Goal: Task Accomplishment & Management: Complete application form

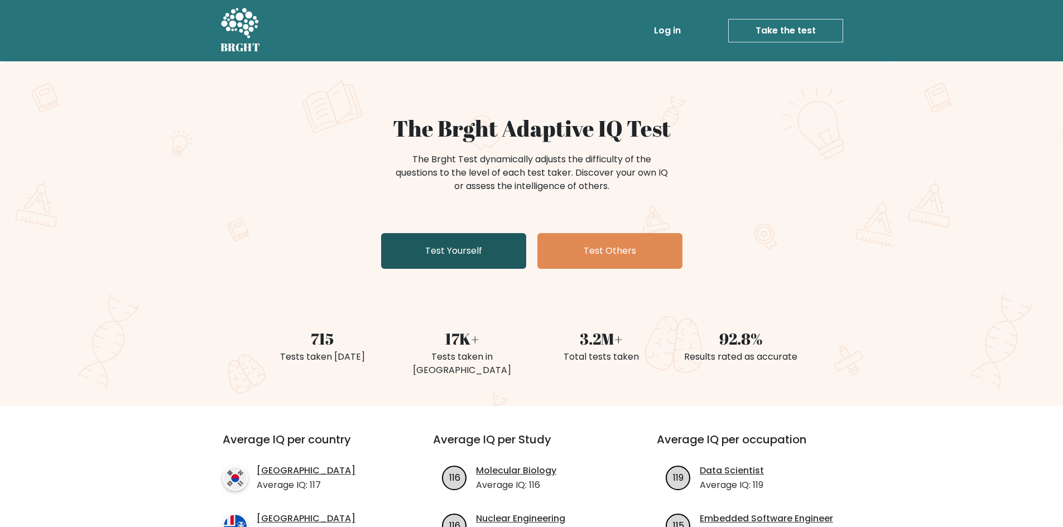
click at [438, 263] on link "Test Yourself" at bounding box center [453, 251] width 145 height 36
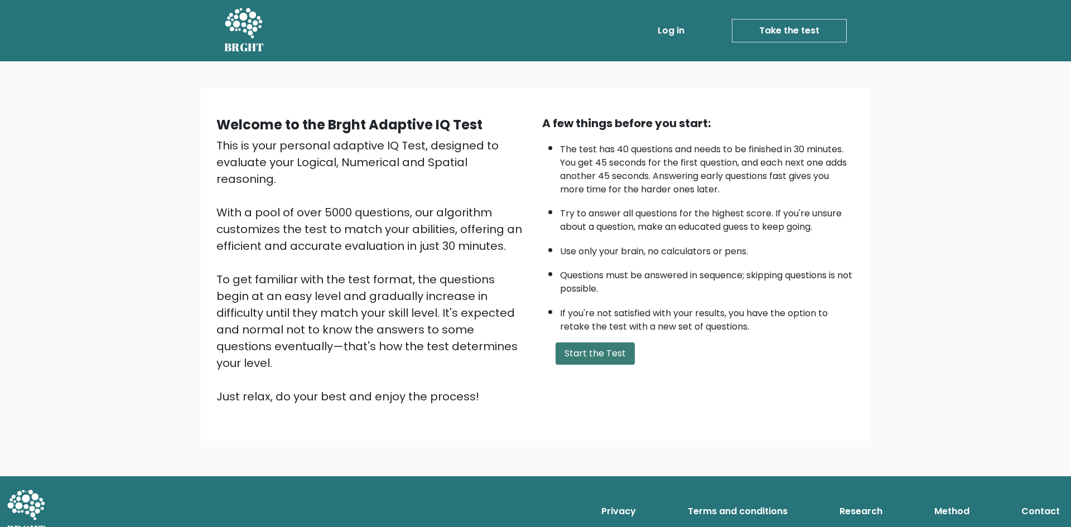
click at [591, 359] on button "Start the Test" at bounding box center [595, 354] width 79 height 22
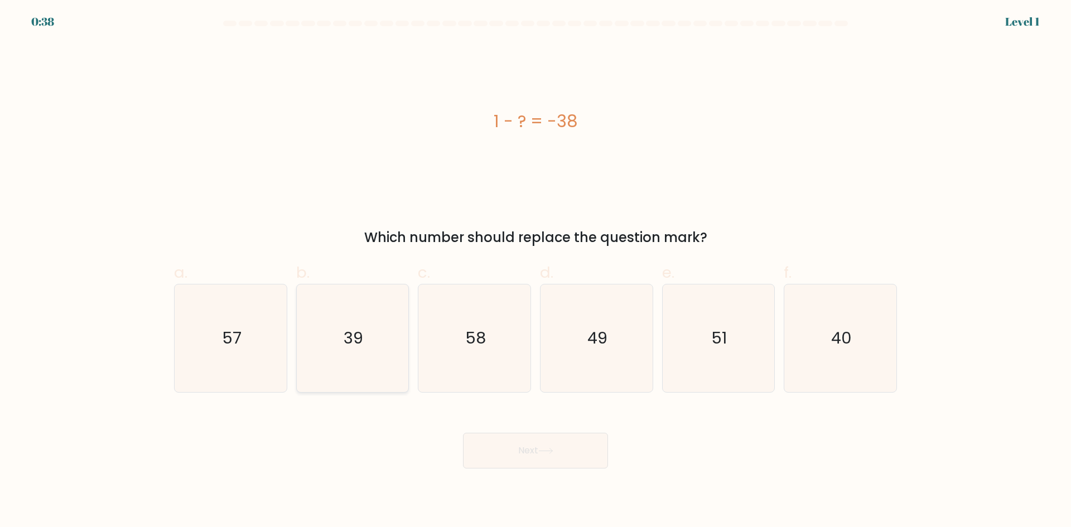
click at [366, 345] on icon "39" at bounding box center [353, 339] width 108 height 108
click at [536, 271] on input "b. 39" at bounding box center [536, 267] width 1 height 7
radio input "true"
click at [559, 458] on button "Next" at bounding box center [535, 451] width 145 height 36
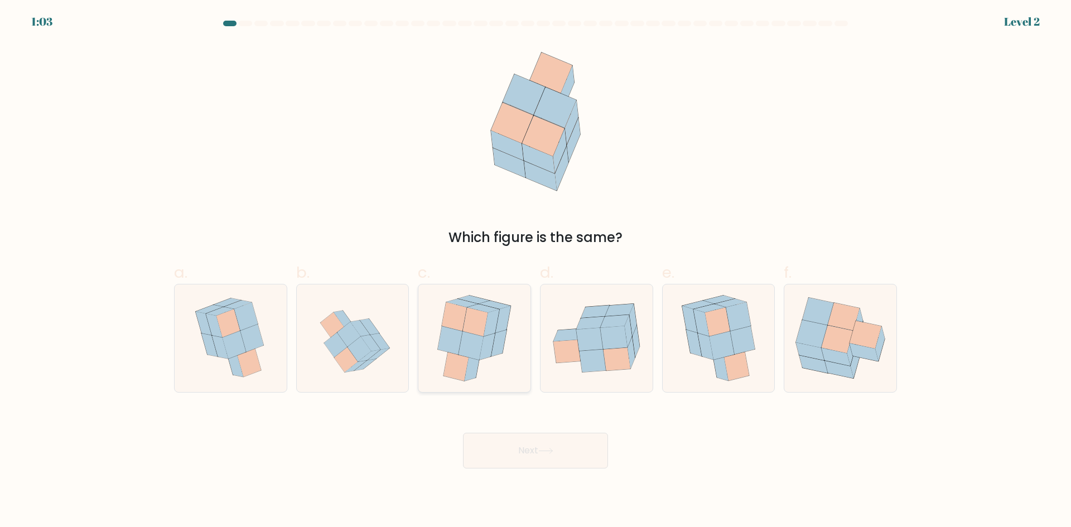
click at [481, 359] on icon at bounding box center [488, 346] width 16 height 27
click at [536, 271] on input "c." at bounding box center [536, 267] width 1 height 7
radio input "true"
click at [564, 459] on button "Next" at bounding box center [535, 451] width 145 height 36
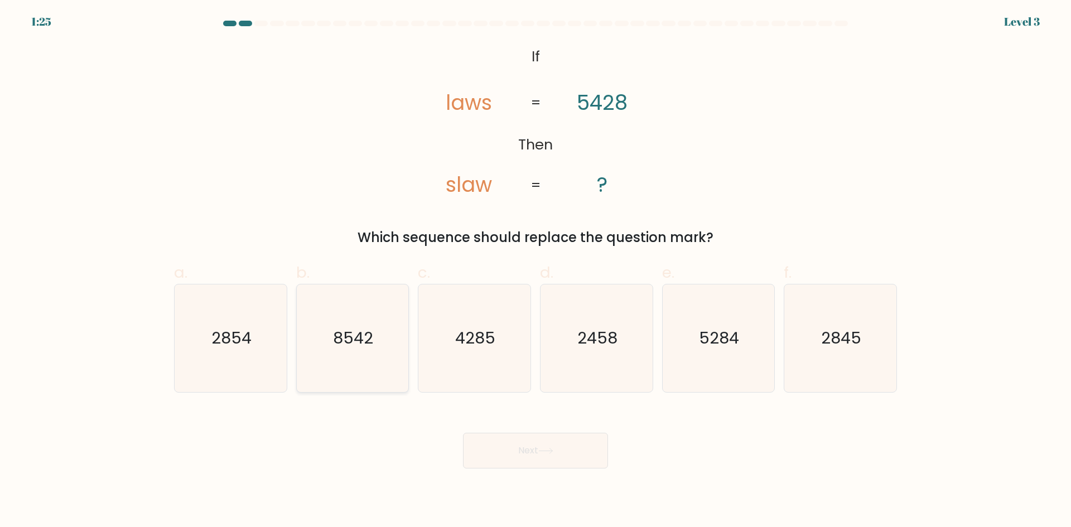
click at [353, 347] on text "8542" at bounding box center [354, 338] width 40 height 22
click at [536, 271] on input "b. 8542" at bounding box center [536, 267] width 1 height 7
radio input "true"
click at [528, 458] on button "Next" at bounding box center [535, 451] width 145 height 36
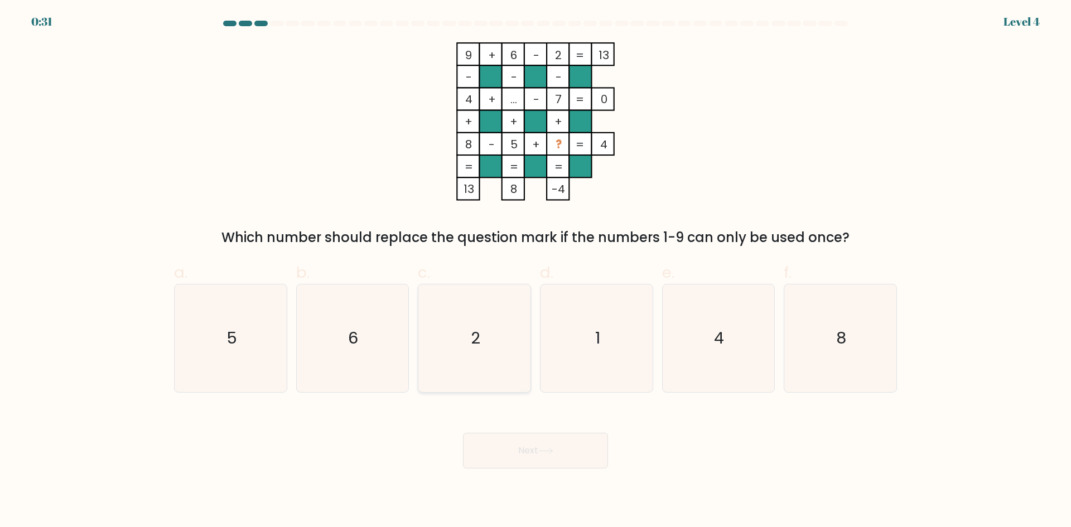
click at [505, 347] on icon "2" at bounding box center [475, 339] width 108 height 108
click at [536, 271] on input "c. 2" at bounding box center [536, 267] width 1 height 7
radio input "true"
click at [543, 445] on button "Next" at bounding box center [535, 451] width 145 height 36
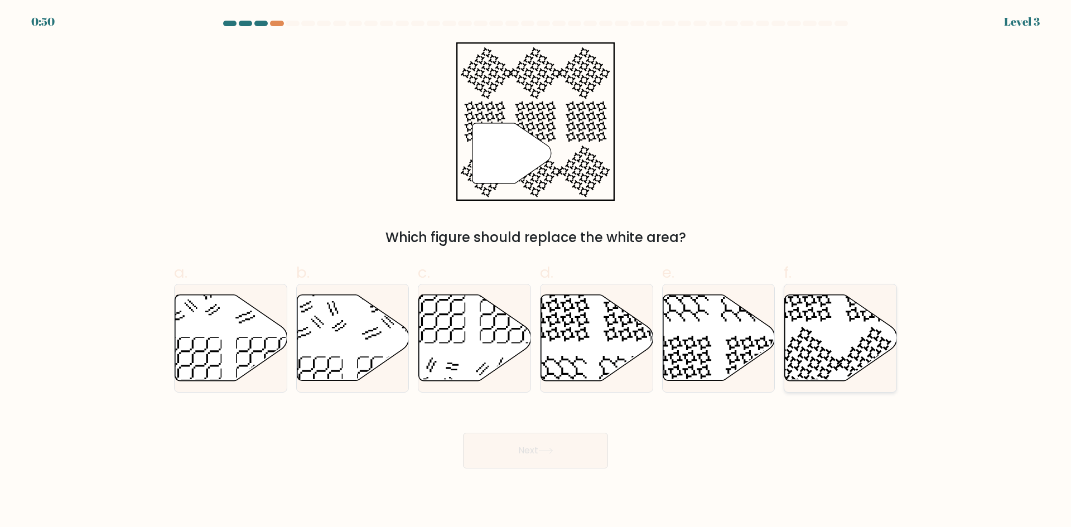
click at [849, 328] on icon at bounding box center [841, 338] width 112 height 86
click at [536, 271] on input "f." at bounding box center [536, 267] width 1 height 7
radio input "true"
click at [570, 461] on button "Next" at bounding box center [535, 451] width 145 height 36
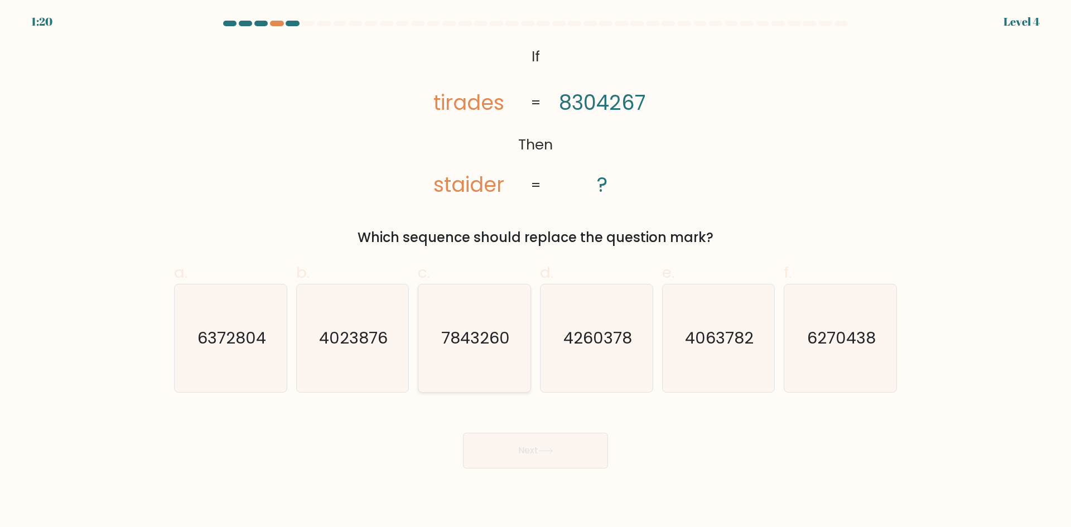
click at [453, 352] on icon "7843260" at bounding box center [475, 339] width 108 height 108
click at [536, 271] on input "c. 7843260" at bounding box center [536, 267] width 1 height 7
radio input "true"
click at [579, 447] on button "Next" at bounding box center [535, 451] width 145 height 36
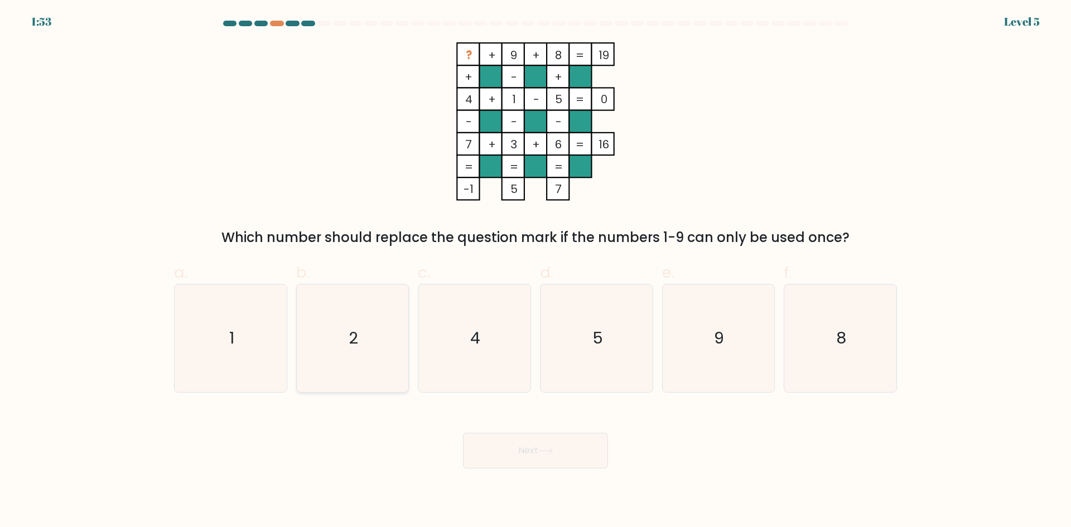
click at [359, 355] on icon "2" at bounding box center [353, 339] width 108 height 108
click at [536, 271] on input "b. 2" at bounding box center [536, 267] width 1 height 7
radio input "true"
click at [570, 449] on button "Next" at bounding box center [535, 451] width 145 height 36
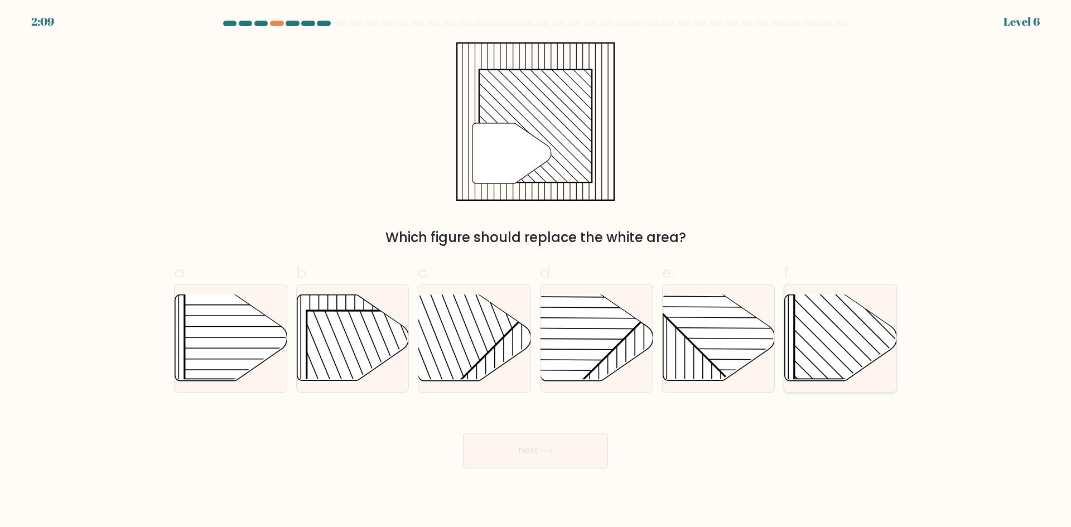
click at [826, 364] on rect at bounding box center [875, 299] width 161 height 161
click at [536, 271] on input "f." at bounding box center [536, 267] width 1 height 7
radio input "true"
click at [578, 460] on button "Next" at bounding box center [535, 451] width 145 height 36
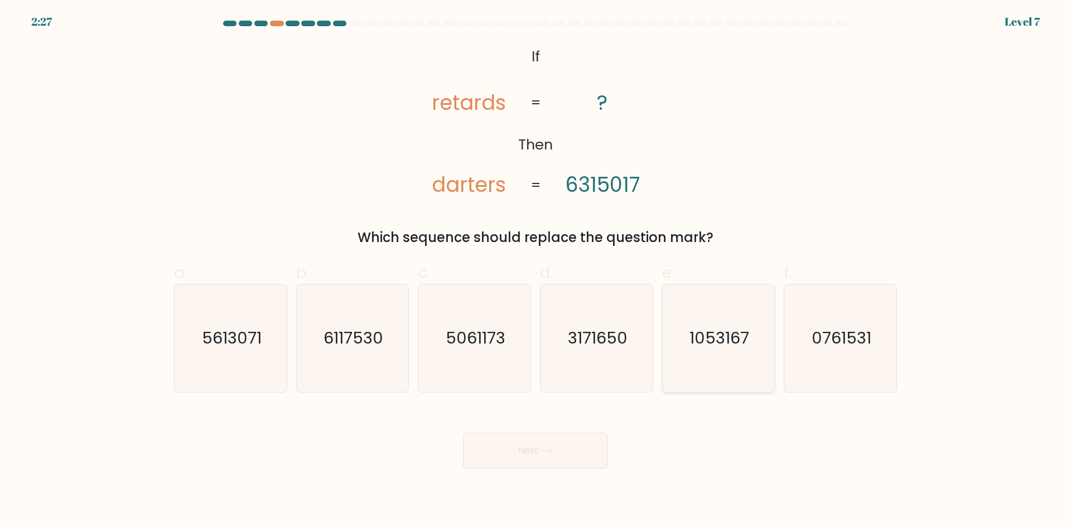
click at [737, 347] on text "1053167" at bounding box center [720, 338] width 60 height 22
click at [536, 271] on input "e. 1053167" at bounding box center [536, 267] width 1 height 7
radio input "true"
click at [544, 444] on button "Next" at bounding box center [535, 451] width 145 height 36
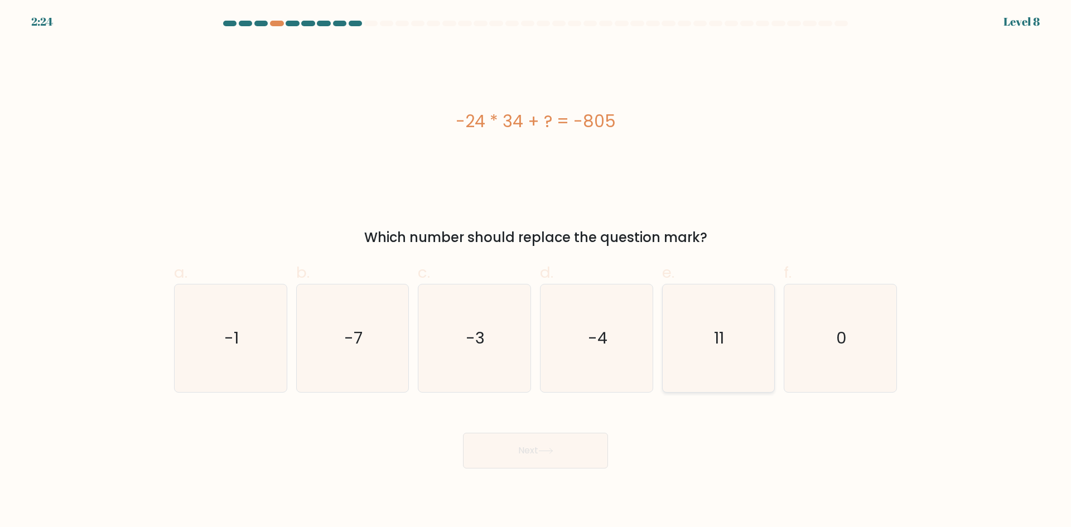
click at [713, 353] on icon "11" at bounding box center [719, 339] width 108 height 108
click at [536, 271] on input "e. 11" at bounding box center [536, 267] width 1 height 7
radio input "true"
click at [510, 453] on button "Next" at bounding box center [535, 451] width 145 height 36
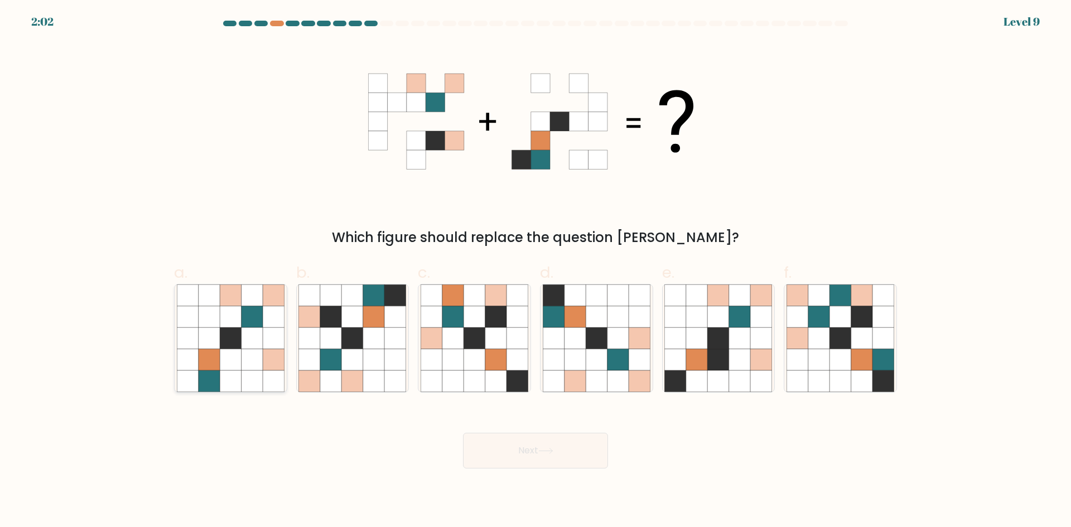
click at [206, 372] on icon at bounding box center [209, 381] width 21 height 21
click at [536, 271] on input "a." at bounding box center [536, 267] width 1 height 7
radio input "true"
click at [552, 451] on icon at bounding box center [545, 451] width 13 height 5
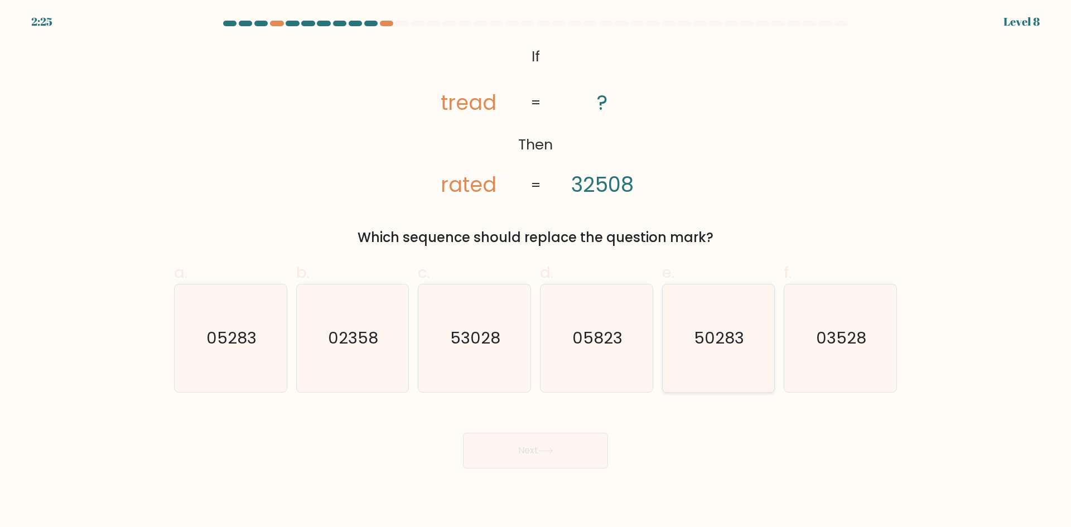
click at [732, 353] on icon "50283" at bounding box center [719, 339] width 108 height 108
click at [536, 271] on input "e. 50283" at bounding box center [536, 267] width 1 height 7
radio input "true"
click at [548, 458] on button "Next" at bounding box center [535, 451] width 145 height 36
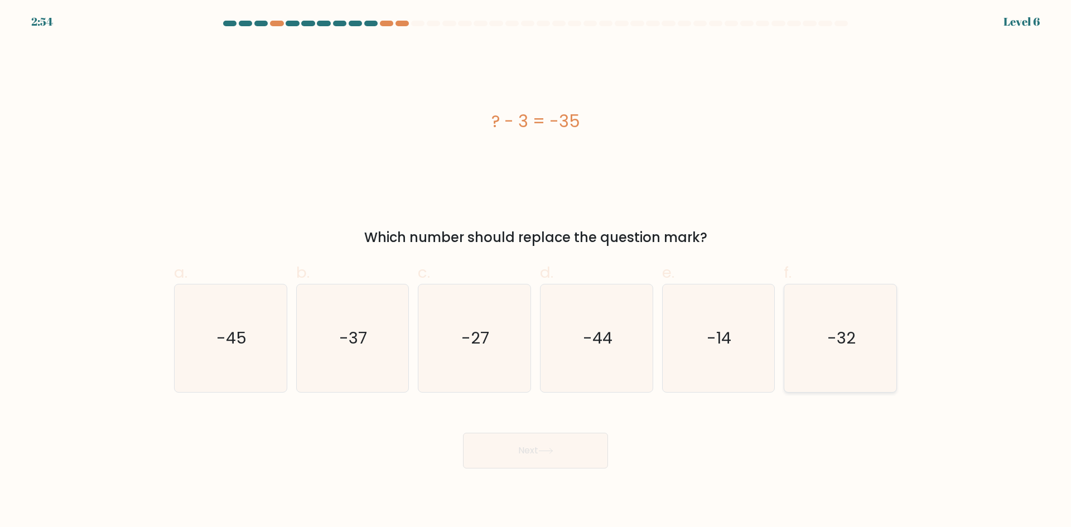
click at [858, 345] on icon "-32" at bounding box center [841, 339] width 108 height 108
click at [536, 271] on input "f. -32" at bounding box center [536, 267] width 1 height 7
radio input "true"
click at [535, 446] on button "Next" at bounding box center [535, 451] width 145 height 36
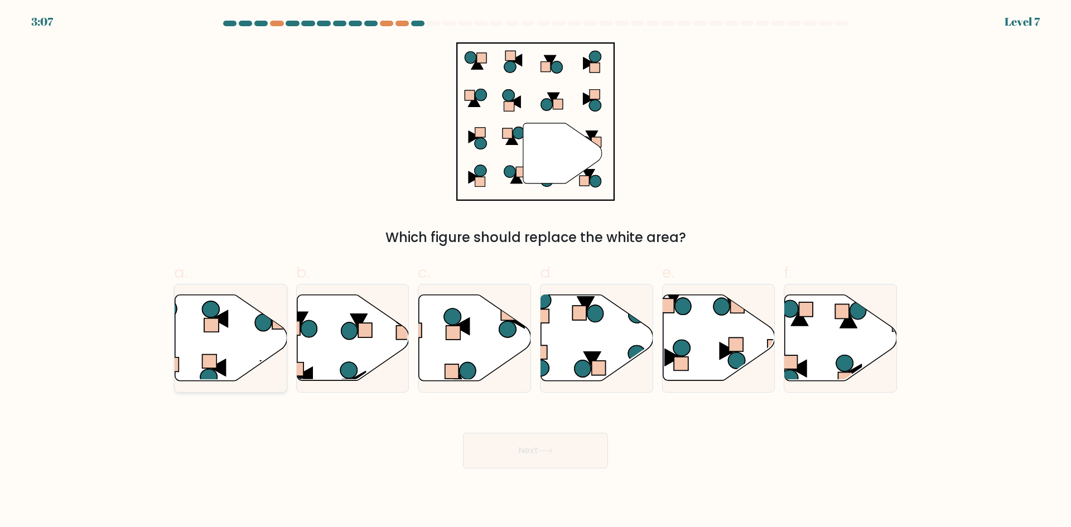
click at [224, 346] on icon at bounding box center [231, 338] width 112 height 86
click at [536, 271] on input "a." at bounding box center [536, 267] width 1 height 7
radio input "true"
click at [527, 454] on button "Next" at bounding box center [535, 451] width 145 height 36
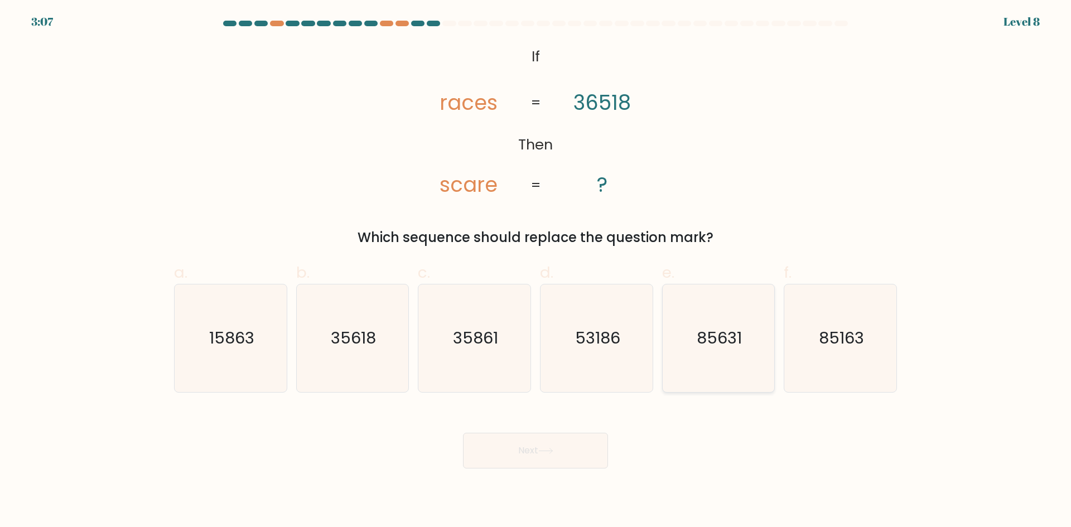
click at [722, 348] on text "85631" at bounding box center [719, 338] width 45 height 22
click at [536, 271] on input "e. 85631" at bounding box center [536, 267] width 1 height 7
radio input "true"
click at [560, 460] on button "Next" at bounding box center [535, 451] width 145 height 36
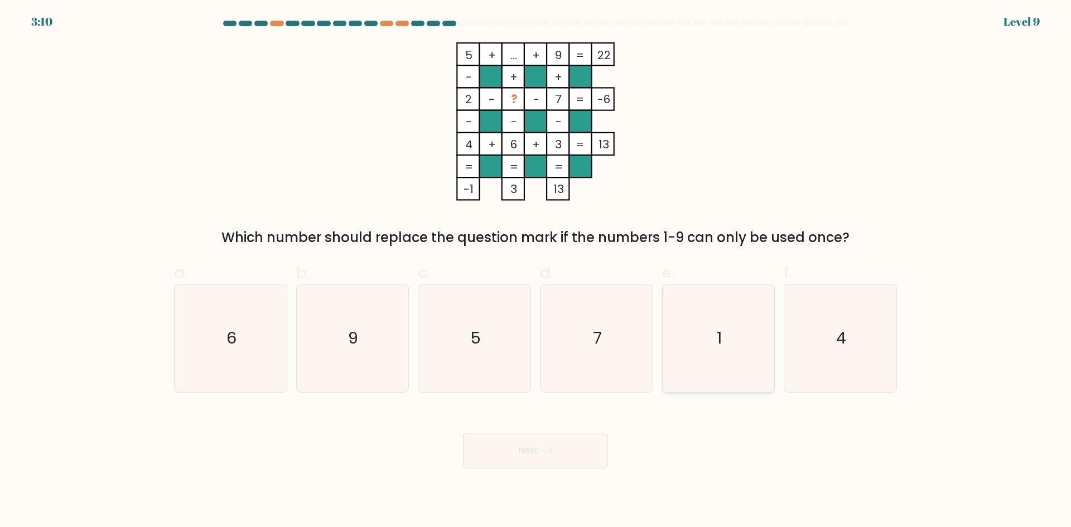
click at [734, 354] on icon "1" at bounding box center [719, 339] width 108 height 108
click at [536, 271] on input "e. 1" at bounding box center [536, 267] width 1 height 7
radio input "true"
click at [500, 453] on button "Next" at bounding box center [535, 451] width 145 height 36
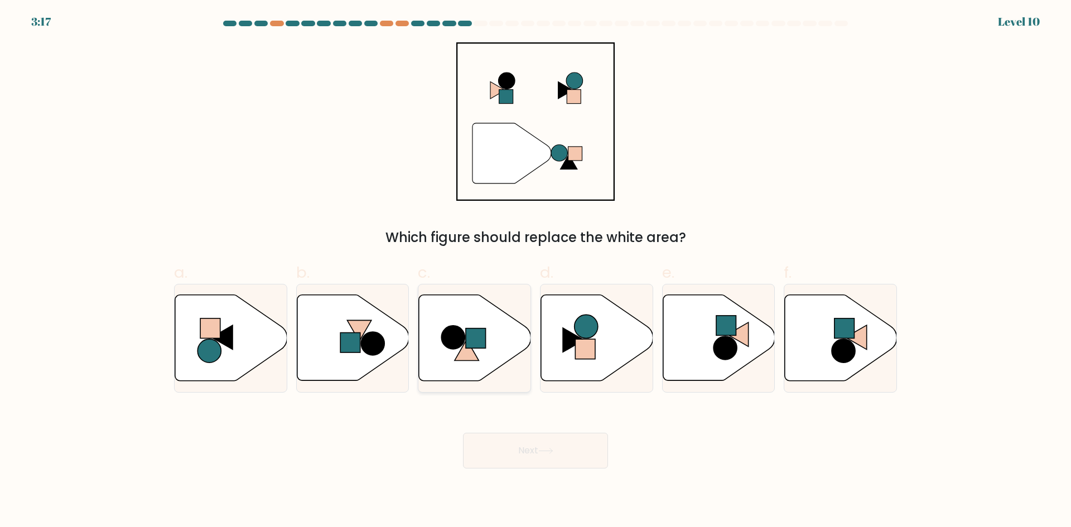
click at [475, 347] on rect at bounding box center [476, 339] width 20 height 20
click at [536, 271] on input "c." at bounding box center [536, 267] width 1 height 7
radio input "true"
click at [552, 453] on icon at bounding box center [545, 451] width 13 height 5
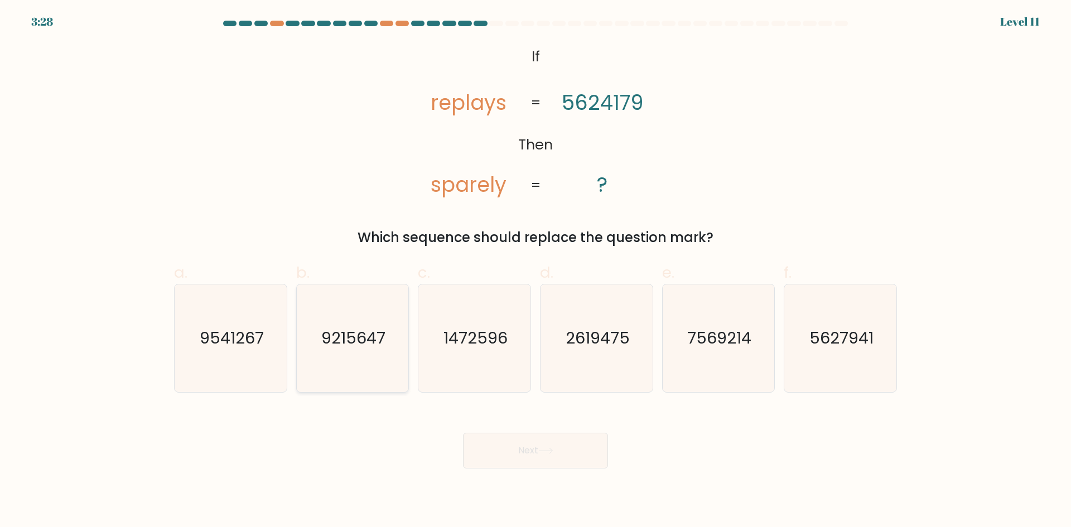
click at [372, 361] on icon "9215647" at bounding box center [353, 339] width 108 height 108
click at [536, 271] on input "b. 9215647" at bounding box center [536, 267] width 1 height 7
radio input "true"
click at [558, 445] on button "Next" at bounding box center [535, 451] width 145 height 36
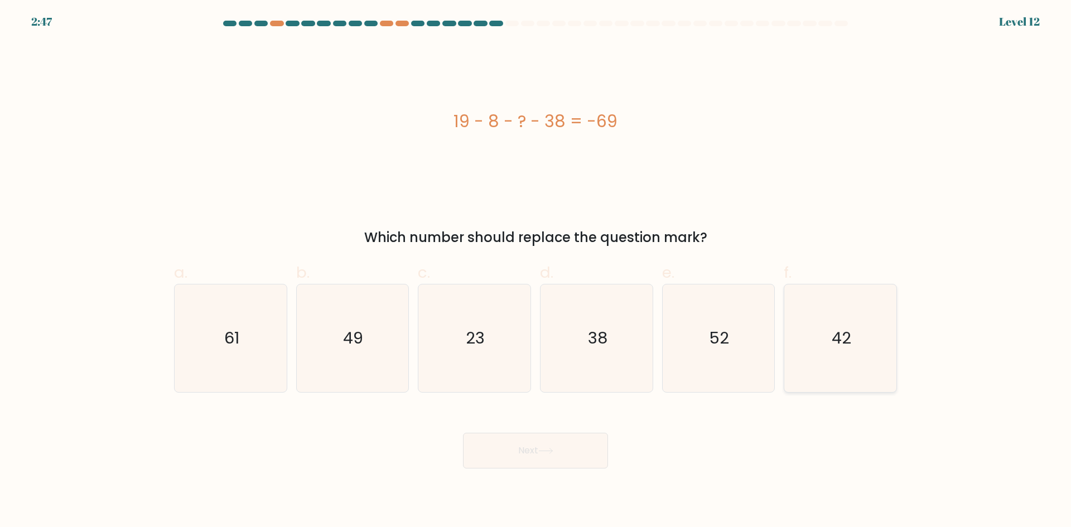
click at [825, 383] on icon "42" at bounding box center [841, 339] width 108 height 108
click at [536, 271] on input "f. 42" at bounding box center [536, 267] width 1 height 7
radio input "true"
click at [504, 451] on button "Next" at bounding box center [535, 451] width 145 height 36
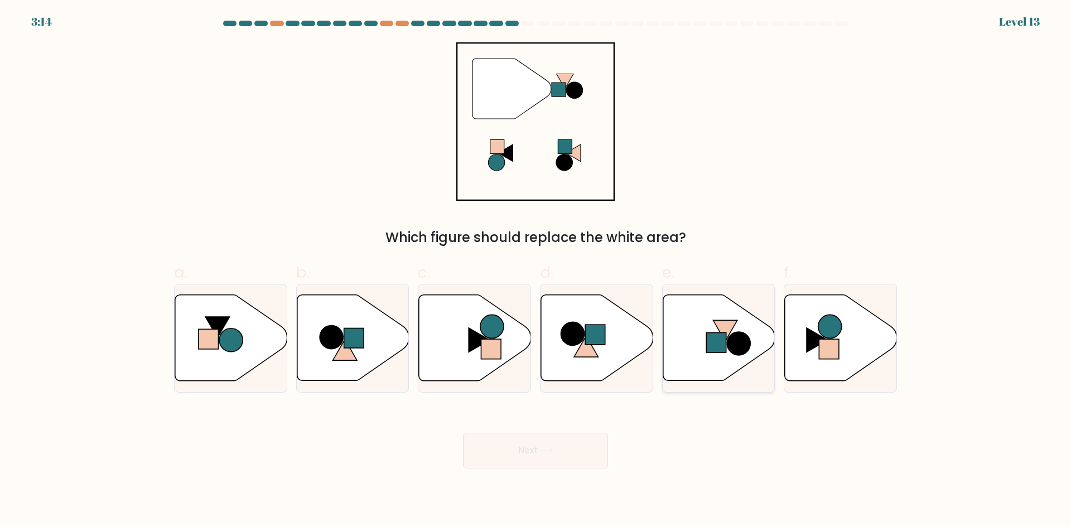
click at [722, 343] on rect at bounding box center [716, 343] width 20 height 20
click at [536, 271] on input "e." at bounding box center [536, 267] width 1 height 7
radio input "true"
click at [554, 453] on icon at bounding box center [546, 451] width 15 height 6
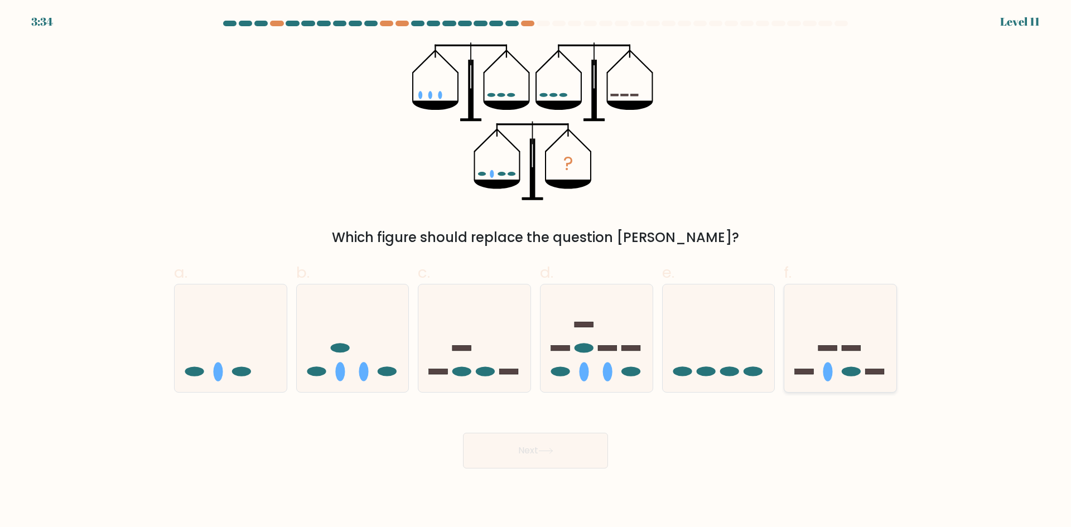
click at [839, 338] on icon at bounding box center [841, 338] width 112 height 93
click at [536, 271] on input "f." at bounding box center [536, 267] width 1 height 7
radio input "true"
click at [525, 464] on button "Next" at bounding box center [535, 451] width 145 height 36
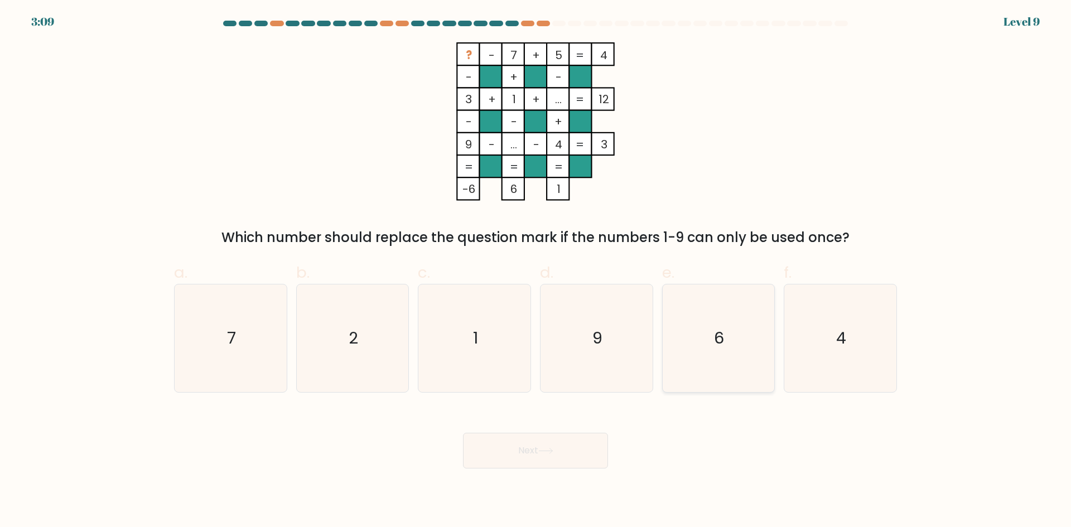
click at [770, 337] on icon "6" at bounding box center [719, 339] width 108 height 108
click at [536, 271] on input "e. 6" at bounding box center [536, 267] width 1 height 7
radio input "true"
click at [547, 462] on button "Next" at bounding box center [535, 451] width 145 height 36
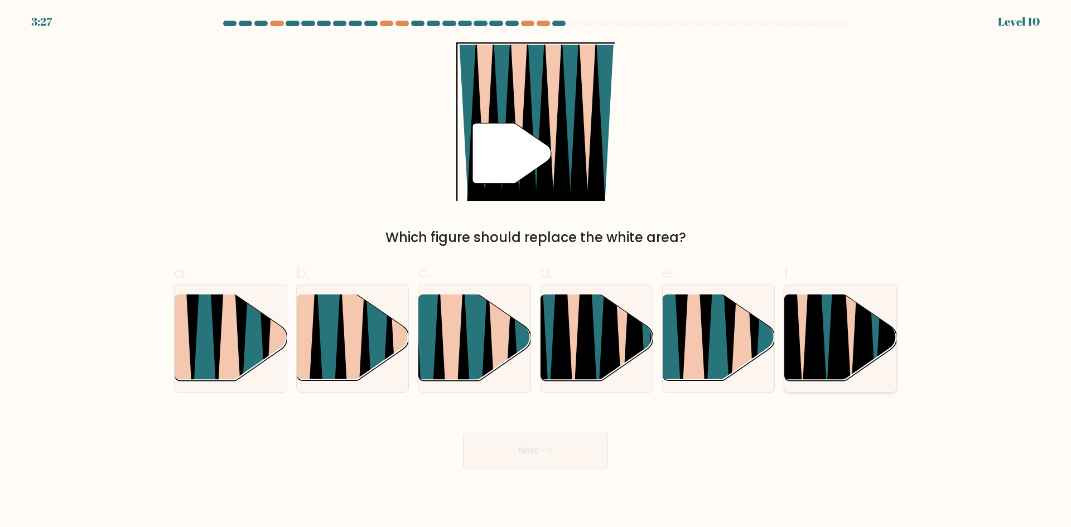
click at [816, 361] on icon at bounding box center [814, 296] width 25 height 224
click at [536, 271] on input "f." at bounding box center [536, 267] width 1 height 7
radio input "true"
click at [518, 453] on button "Next" at bounding box center [535, 451] width 145 height 36
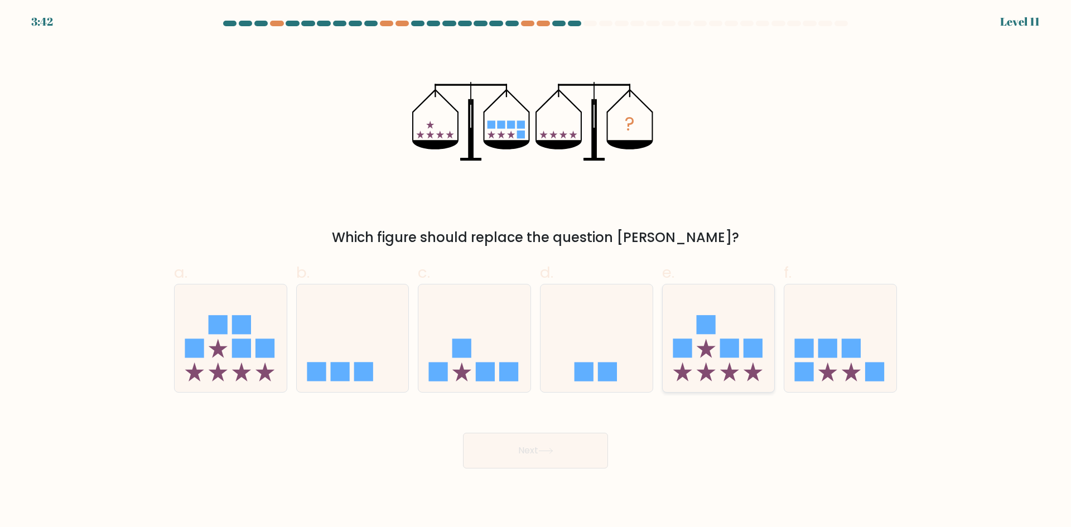
click at [699, 353] on icon at bounding box center [719, 338] width 112 height 93
click at [536, 271] on input "e." at bounding box center [536, 267] width 1 height 7
radio input "true"
click at [547, 456] on button "Next" at bounding box center [535, 451] width 145 height 36
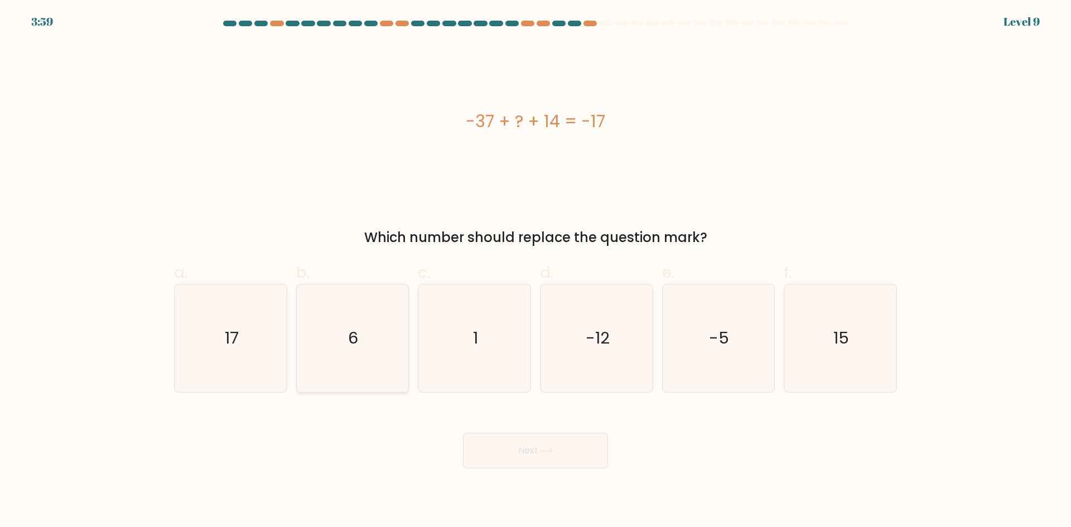
click at [387, 388] on icon "6" at bounding box center [353, 339] width 108 height 108
click at [536, 271] on input "b. 6" at bounding box center [536, 267] width 1 height 7
radio input "true"
click at [525, 450] on button "Next" at bounding box center [535, 451] width 145 height 36
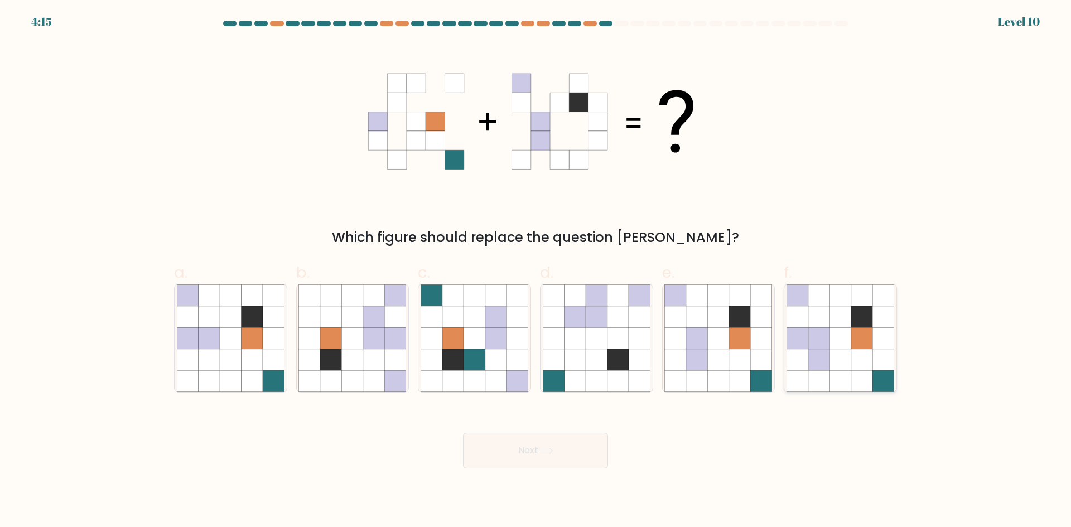
click at [800, 329] on icon at bounding box center [797, 338] width 21 height 21
click at [536, 271] on input "f." at bounding box center [536, 267] width 1 height 7
radio input "true"
click at [537, 448] on button "Next" at bounding box center [535, 451] width 145 height 36
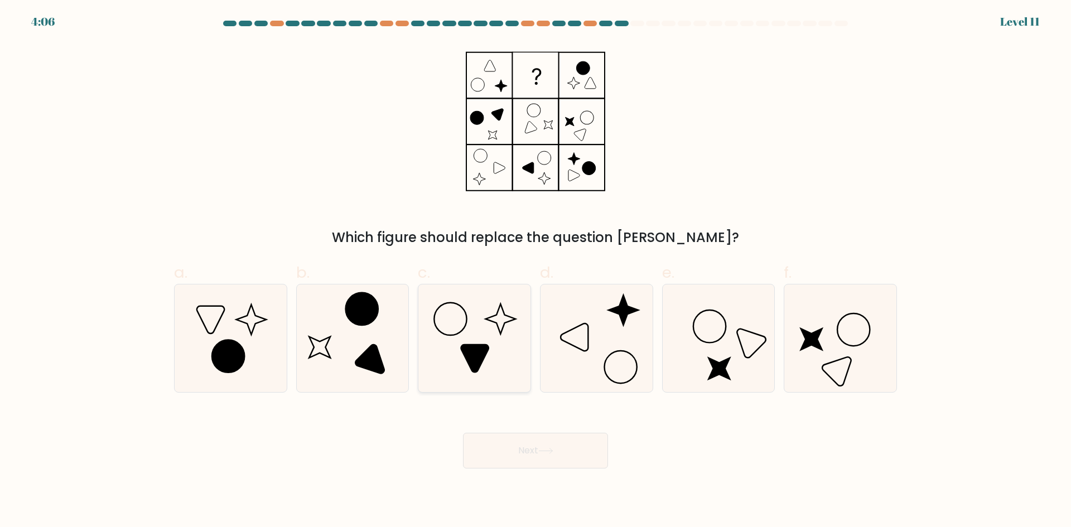
click at [469, 337] on icon at bounding box center [475, 339] width 108 height 108
click at [536, 271] on input "c." at bounding box center [536, 267] width 1 height 7
radio input "true"
click at [545, 448] on icon at bounding box center [546, 451] width 15 height 6
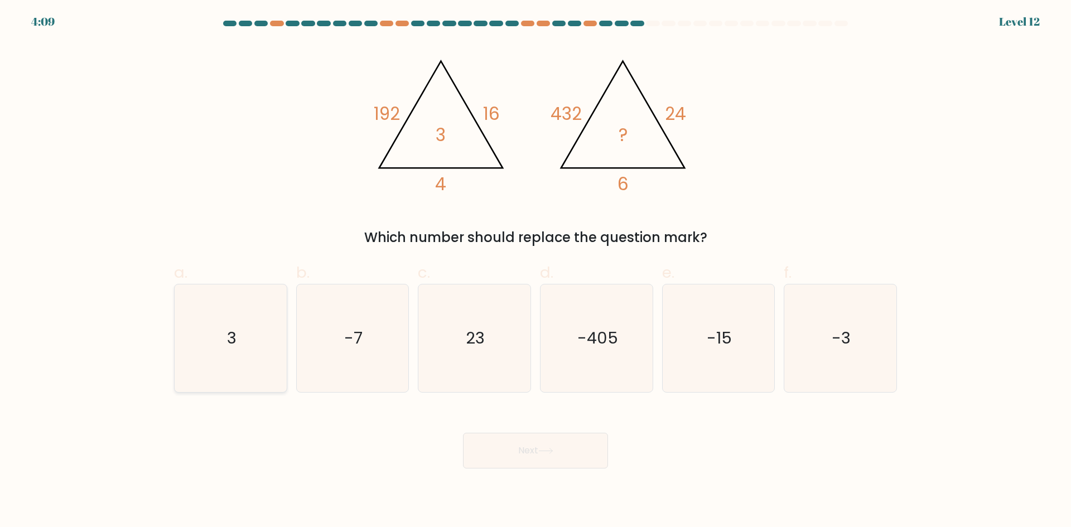
click at [248, 339] on icon "3" at bounding box center [231, 339] width 108 height 108
click at [536, 271] on input "a. 3" at bounding box center [536, 267] width 1 height 7
radio input "true"
click at [574, 446] on button "Next" at bounding box center [535, 451] width 145 height 36
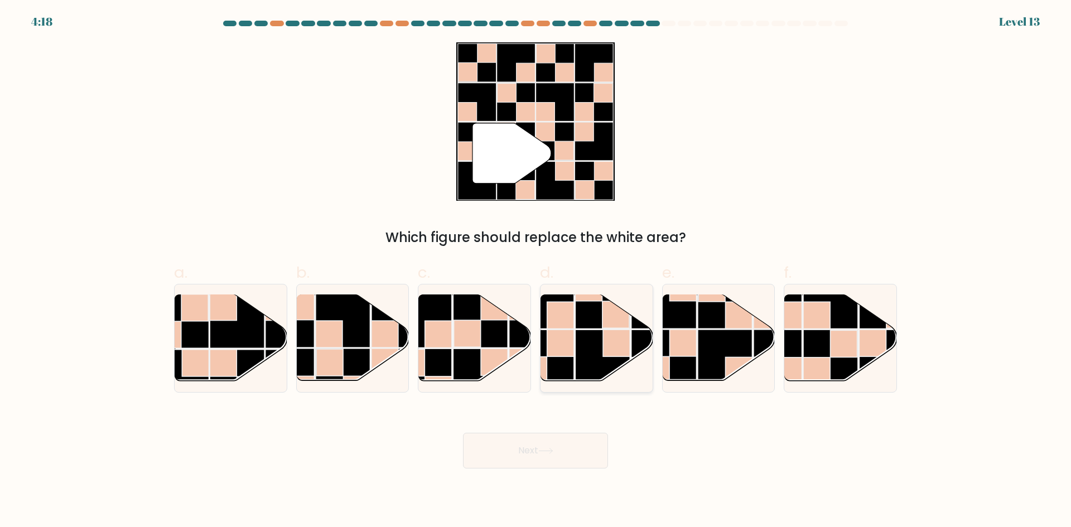
click at [618, 349] on rect at bounding box center [616, 343] width 27 height 27
click at [536, 271] on input "d." at bounding box center [536, 267] width 1 height 7
radio input "true"
click at [524, 453] on button "Next" at bounding box center [535, 451] width 145 height 36
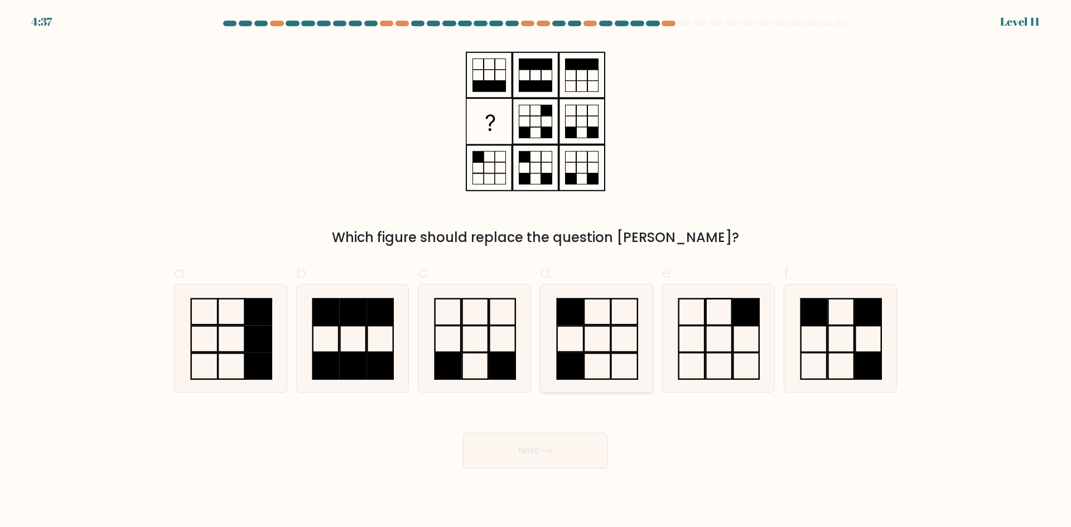
click at [610, 320] on rect at bounding box center [597, 312] width 26 height 26
click at [536, 271] on input "d." at bounding box center [536, 267] width 1 height 7
radio input "true"
click at [556, 434] on button "Next" at bounding box center [535, 451] width 145 height 36
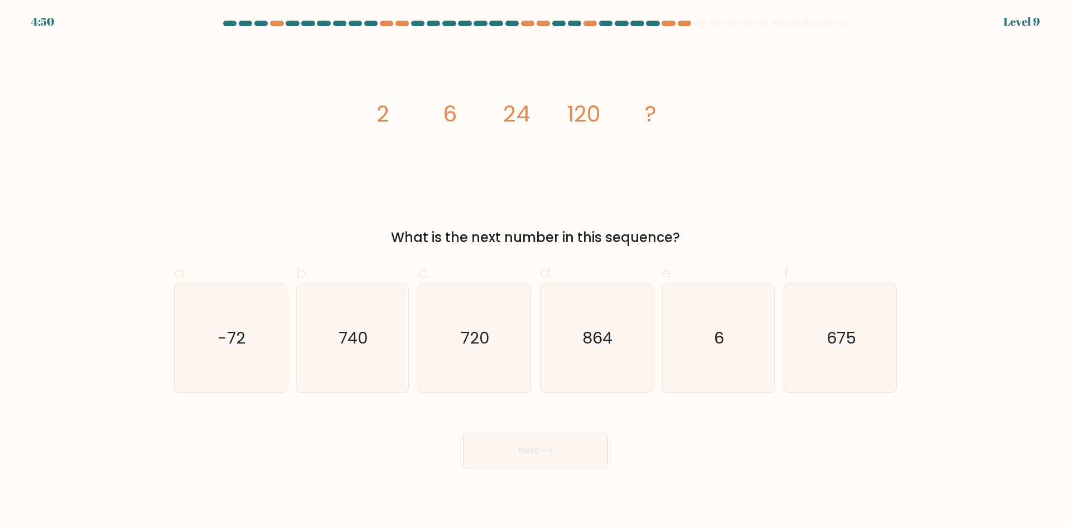
drag, startPoint x: 388, startPoint y: 231, endPoint x: 680, endPoint y: 243, distance: 292.1
click at [680, 243] on div "What is the next number in this sequence?" at bounding box center [536, 238] width 710 height 20
copy div "What is the next number in this sequence?"
drag, startPoint x: 377, startPoint y: 113, endPoint x: 657, endPoint y: 113, distance: 280.1
click at [657, 113] on icon "image/svg+xml 2 6 24 120 ?" at bounding box center [535, 121] width 335 height 158
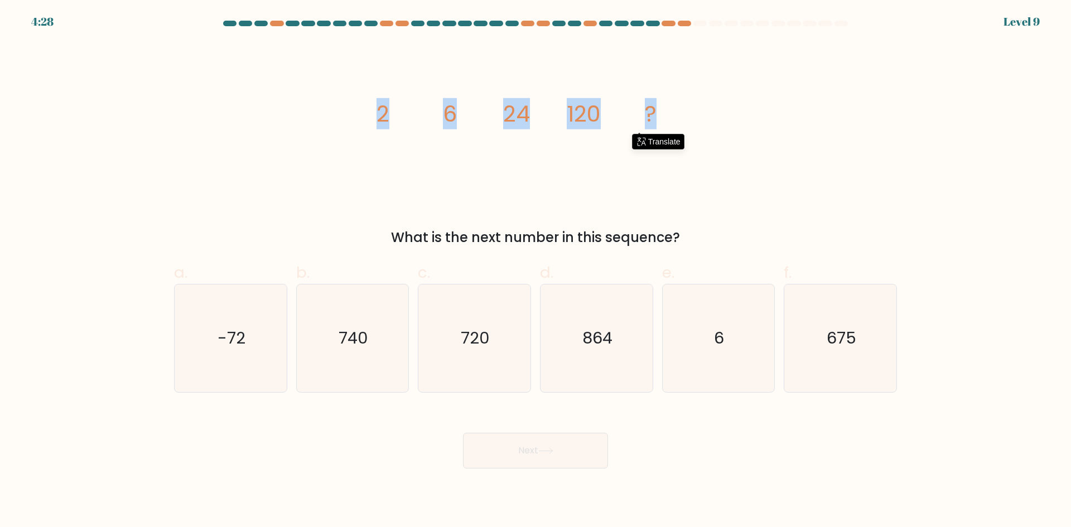
copy g "2 6 24 120 ?"
click at [460, 328] on icon "720" at bounding box center [475, 339] width 108 height 108
click at [536, 271] on input "c. 720" at bounding box center [536, 267] width 1 height 7
radio input "true"
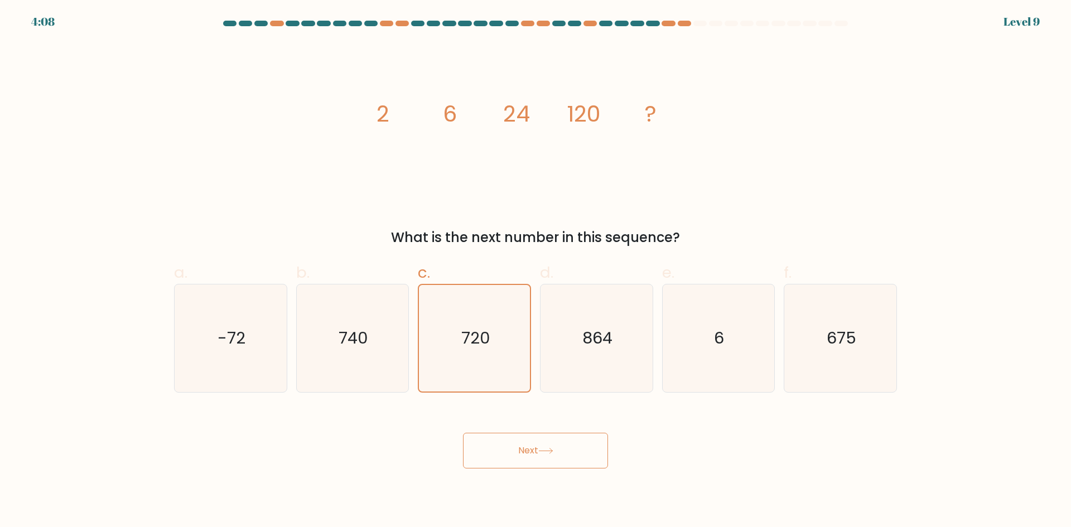
click at [503, 454] on button "Next" at bounding box center [535, 451] width 145 height 36
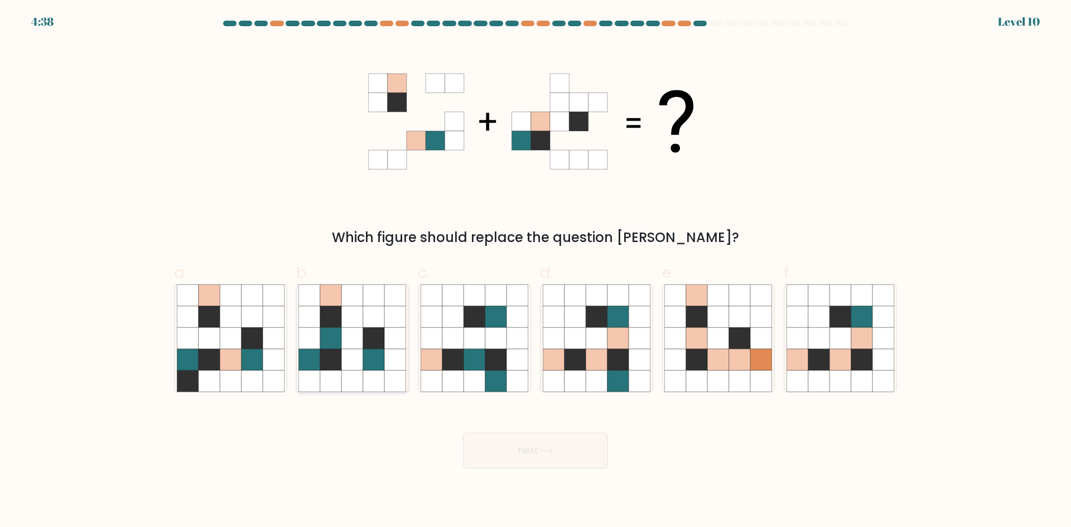
click at [328, 364] on icon at bounding box center [330, 359] width 21 height 21
click at [536, 271] on input "b." at bounding box center [536, 267] width 1 height 7
radio input "true"
click at [572, 453] on button "Next" at bounding box center [535, 451] width 145 height 36
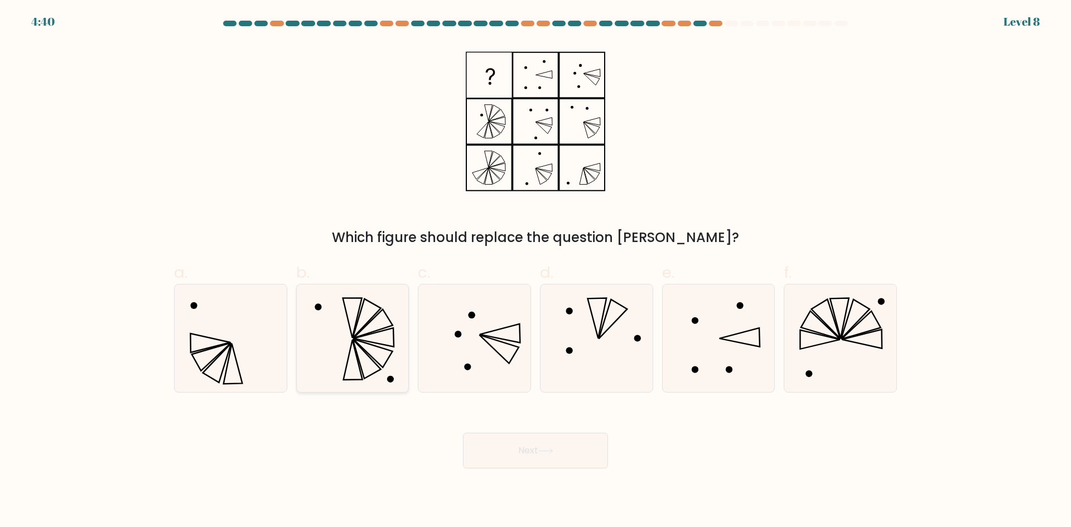
click at [366, 364] on icon at bounding box center [353, 339] width 108 height 108
click at [536, 271] on input "b." at bounding box center [536, 267] width 1 height 7
radio input "true"
click at [550, 448] on icon at bounding box center [546, 451] width 15 height 6
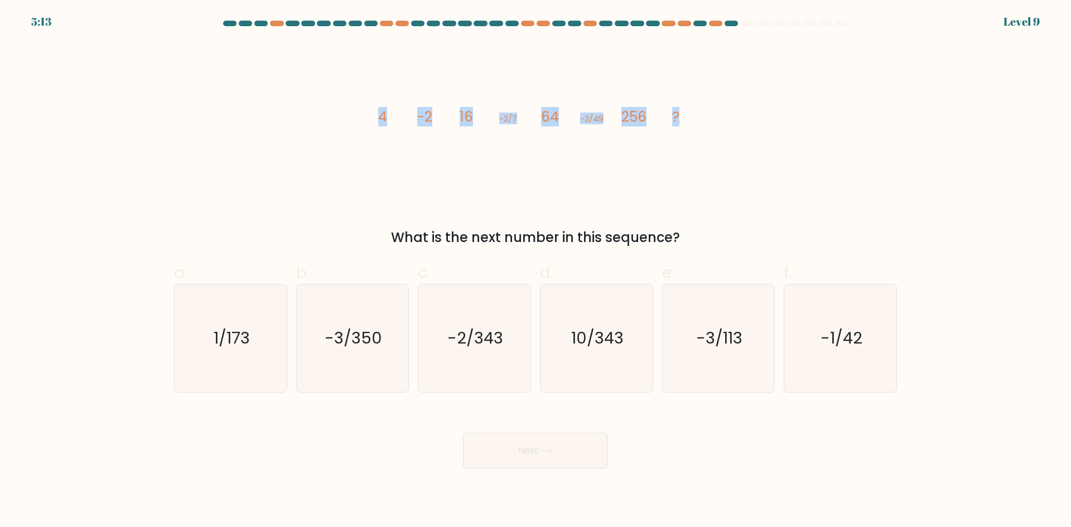
drag, startPoint x: 373, startPoint y: 116, endPoint x: 689, endPoint y: 122, distance: 316.5
click at [689, 122] on icon "image/svg+xml 4 -2 16 -2/7 64 -2/49 256 ?" at bounding box center [535, 121] width 335 height 158
copy g "4 -2 16 -2/7 64 -2/49 256 ?"
click at [470, 339] on text "-2/343" at bounding box center [476, 338] width 56 height 22
click at [536, 271] on input "c. -2/343" at bounding box center [536, 267] width 1 height 7
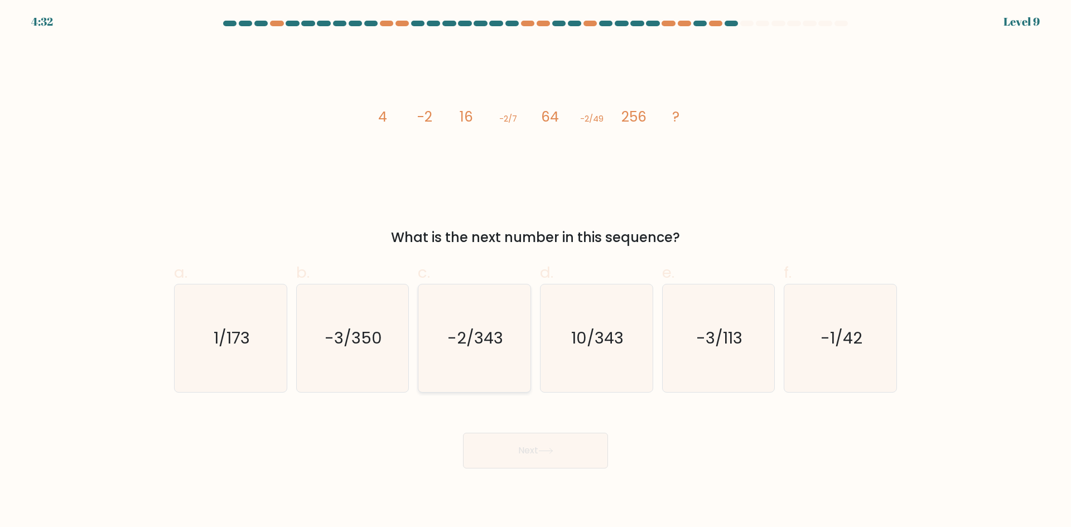
radio input "true"
click at [497, 462] on button "Next" at bounding box center [535, 451] width 145 height 36
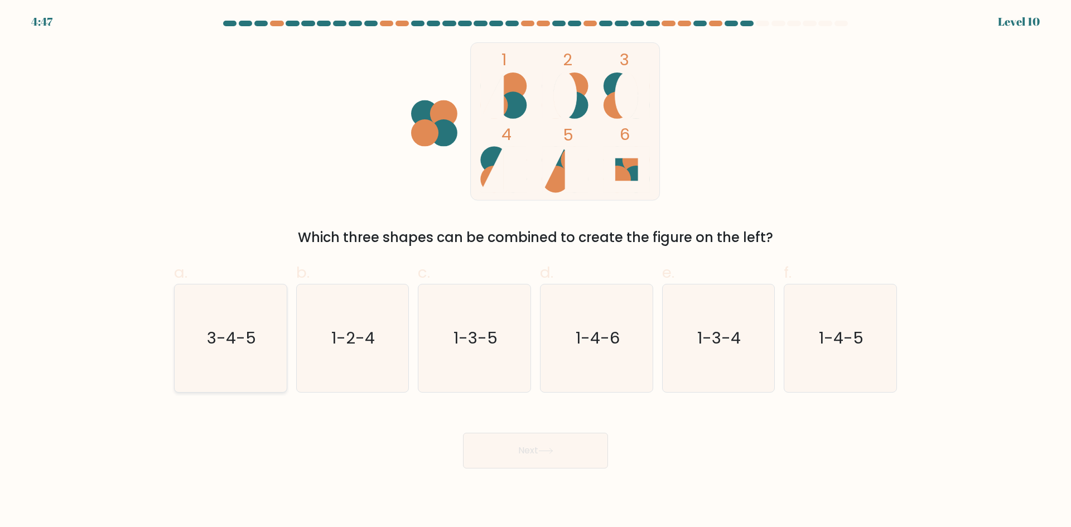
click at [224, 371] on icon "3-4-5" at bounding box center [231, 339] width 108 height 108
click at [536, 271] on input "a. 3-4-5" at bounding box center [536, 267] width 1 height 7
radio input "true"
click at [538, 443] on button "Next" at bounding box center [535, 451] width 145 height 36
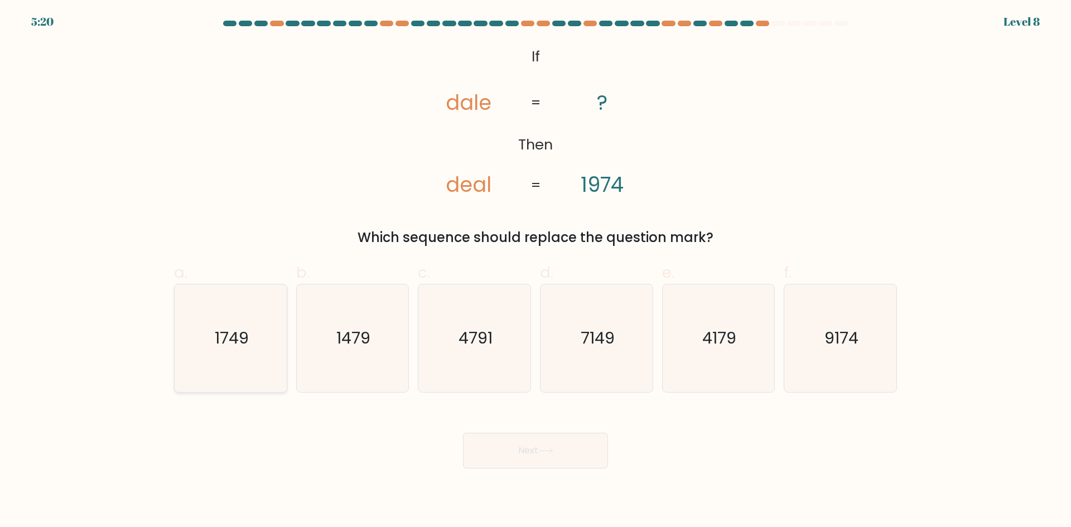
click at [245, 349] on text "1749" at bounding box center [232, 338] width 34 height 22
click at [536, 271] on input "a. 1749" at bounding box center [536, 267] width 1 height 7
radio input "true"
click at [540, 446] on button "Next" at bounding box center [535, 451] width 145 height 36
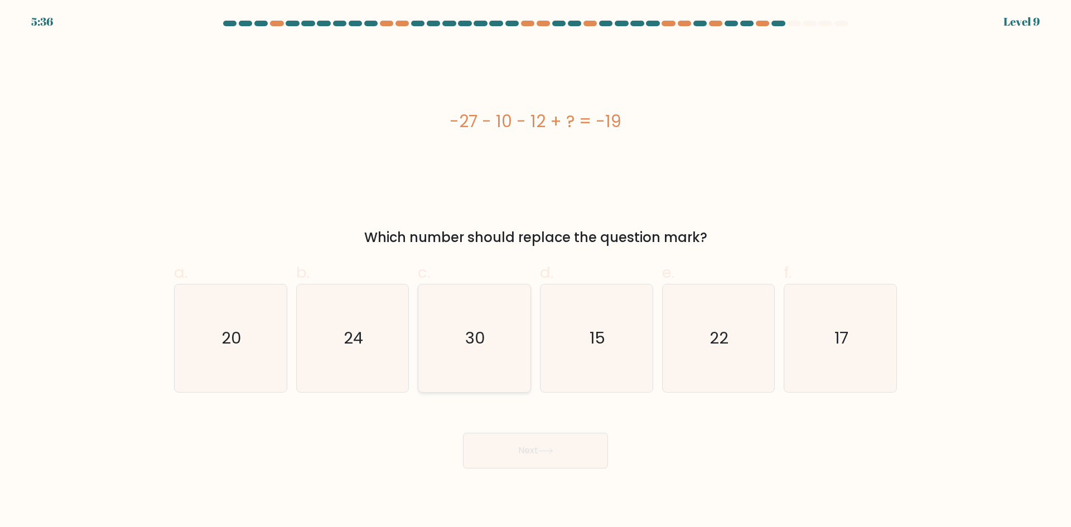
click at [478, 313] on icon "30" at bounding box center [475, 339] width 108 height 108
click at [536, 271] on input "c. 30" at bounding box center [536, 267] width 1 height 7
radio input "true"
click at [507, 447] on button "Next" at bounding box center [535, 451] width 145 height 36
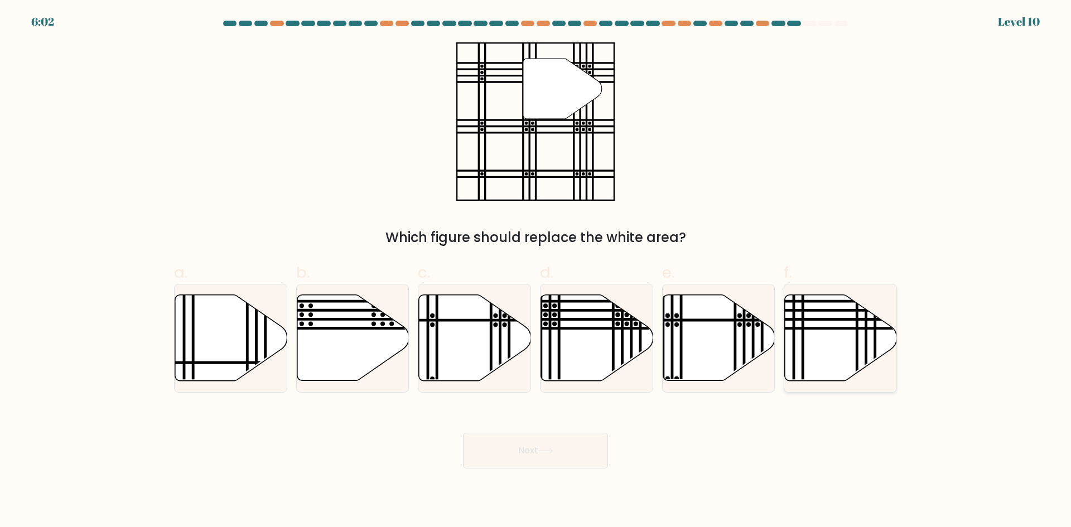
click at [814, 353] on icon at bounding box center [841, 338] width 112 height 86
click at [536, 271] on input "f." at bounding box center [536, 267] width 1 height 7
radio input "true"
click at [583, 347] on icon at bounding box center [597, 338] width 112 height 86
click at [536, 271] on input "d." at bounding box center [536, 267] width 1 height 7
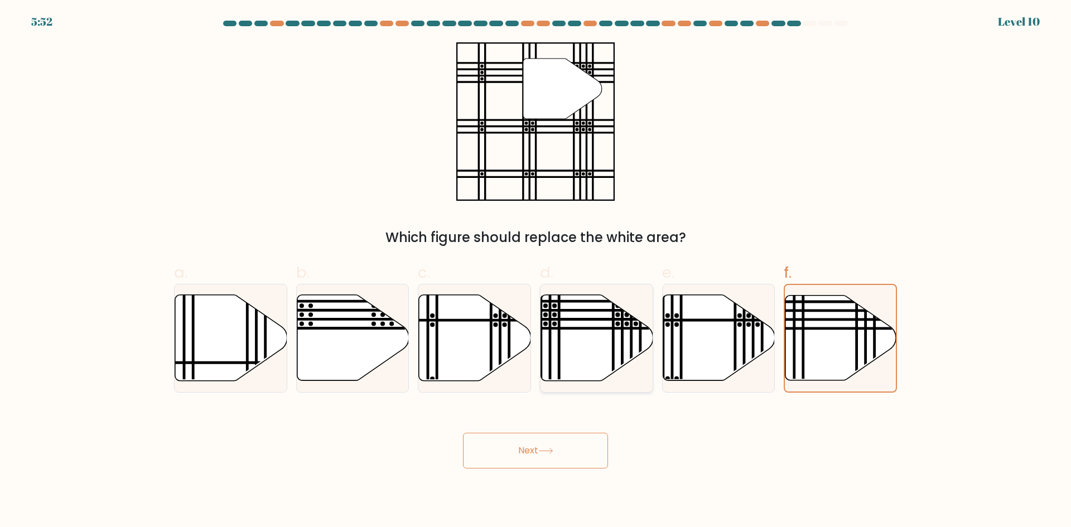
radio input "true"
click at [522, 451] on button "Next" at bounding box center [535, 451] width 145 height 36
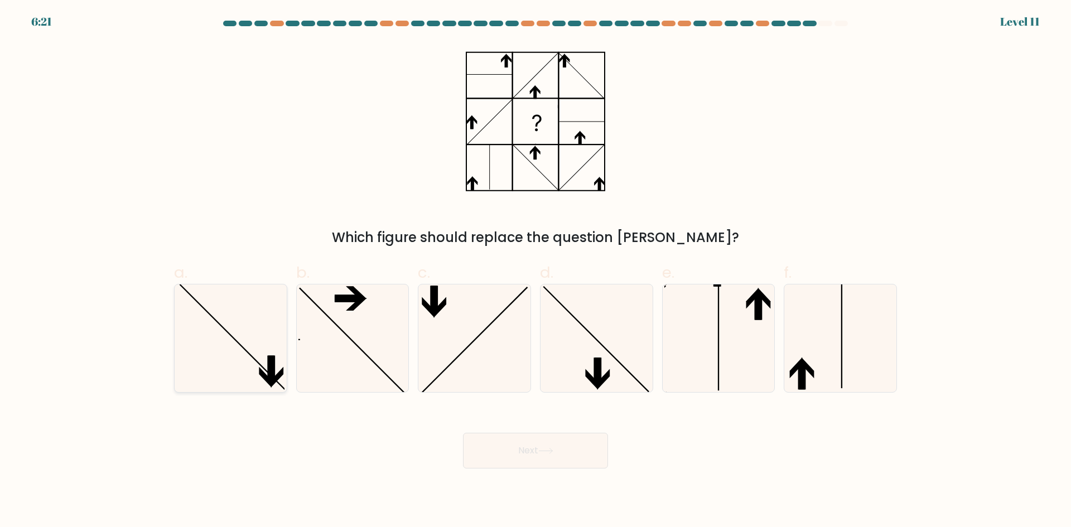
click at [267, 367] on icon at bounding box center [231, 339] width 108 height 108
click at [536, 271] on input "a." at bounding box center [536, 267] width 1 height 7
radio input "true"
click at [552, 450] on icon at bounding box center [545, 451] width 13 height 5
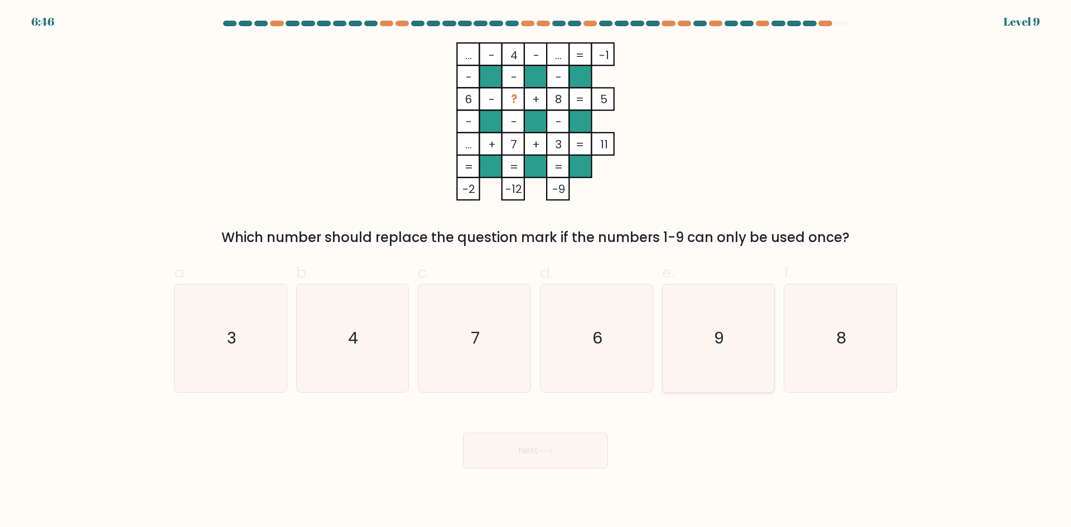
click at [720, 347] on text "9" at bounding box center [720, 338] width 10 height 22
click at [536, 271] on input "e. 9" at bounding box center [536, 267] width 1 height 7
radio input "true"
click at [583, 454] on button "Next" at bounding box center [535, 451] width 145 height 36
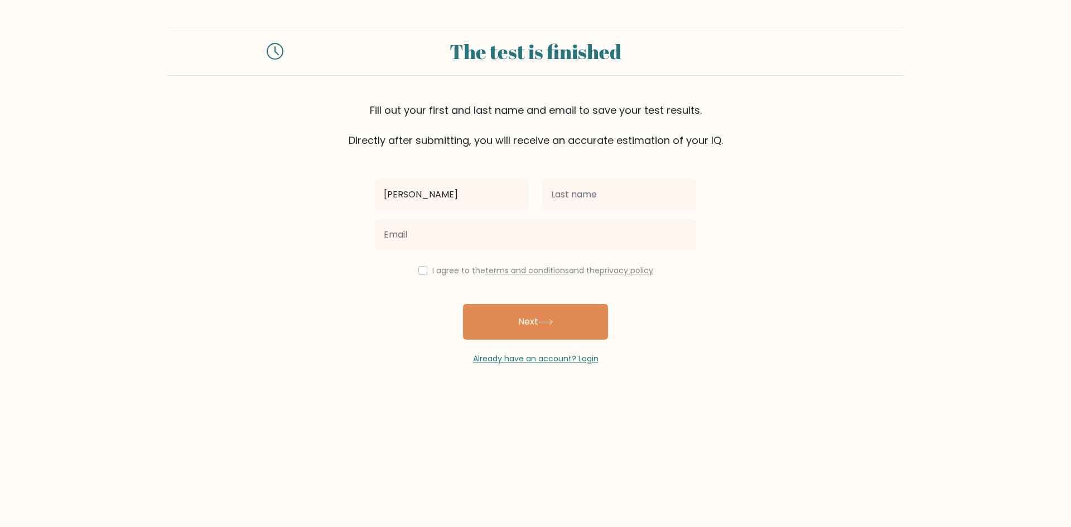
type input "Hellen"
click at [588, 202] on input "text" at bounding box center [619, 194] width 154 height 31
type input "p"
type input "Peter"
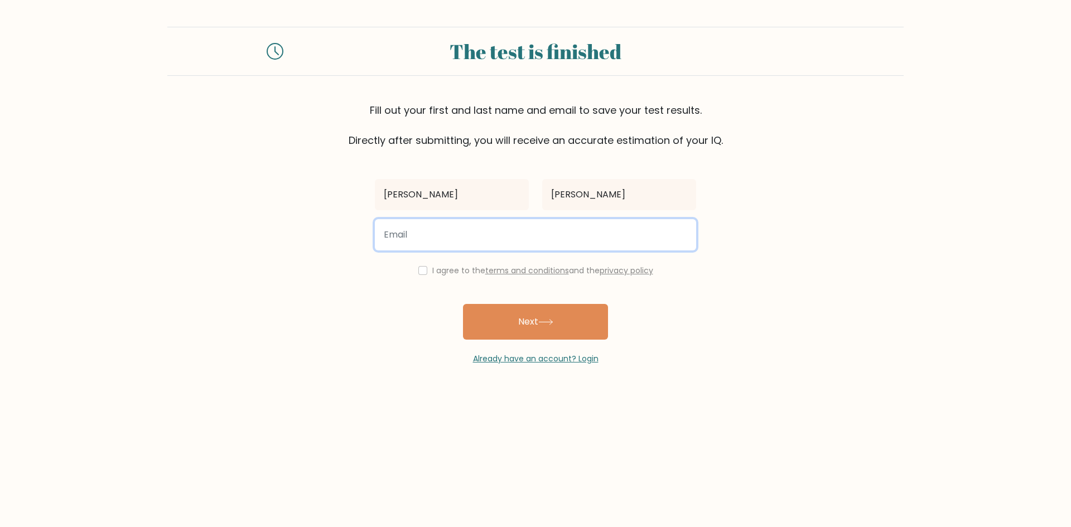
click at [503, 233] on input "email" at bounding box center [535, 234] width 321 height 31
type input "hellenmwende205@gmail"
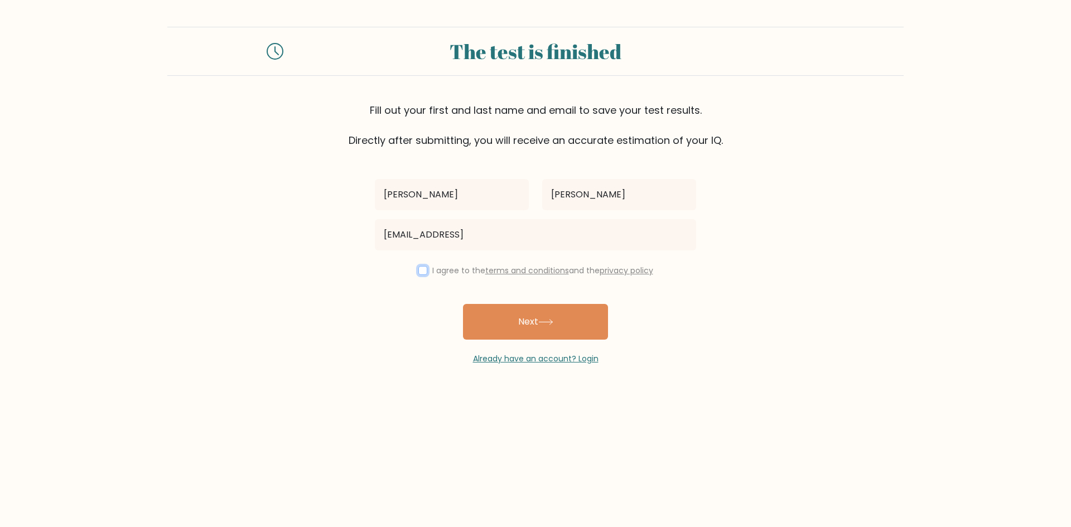
click at [422, 273] on input "checkbox" at bounding box center [423, 270] width 9 height 9
checkbox input "true"
click at [522, 331] on button "Next" at bounding box center [535, 322] width 145 height 36
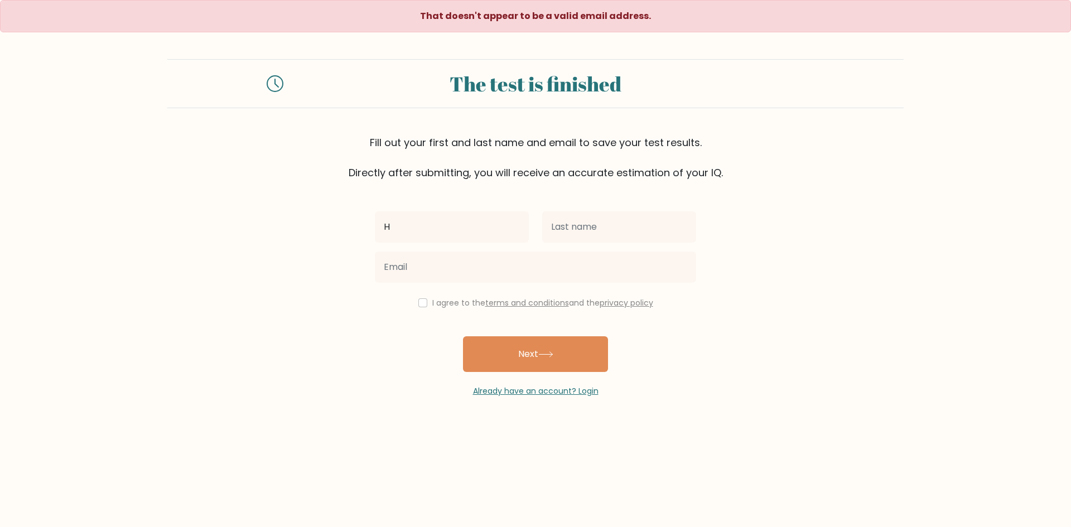
type input "[PERSON_NAME]"
click at [589, 234] on input "text" at bounding box center [619, 227] width 154 height 31
type input "[PERSON_NAME]"
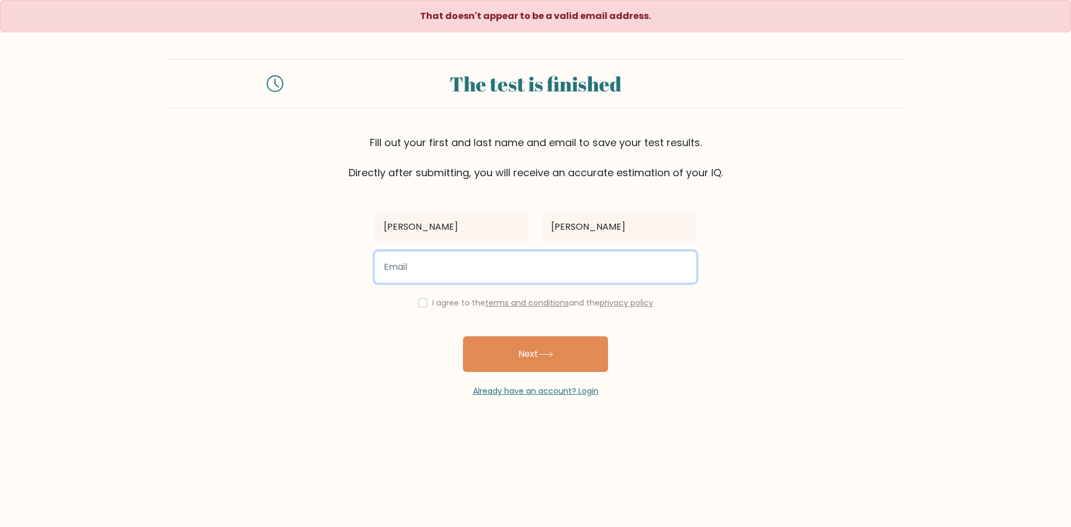
click at [589, 261] on input "email" at bounding box center [535, 267] width 321 height 31
type input "hellenmwende205@gmail.com"
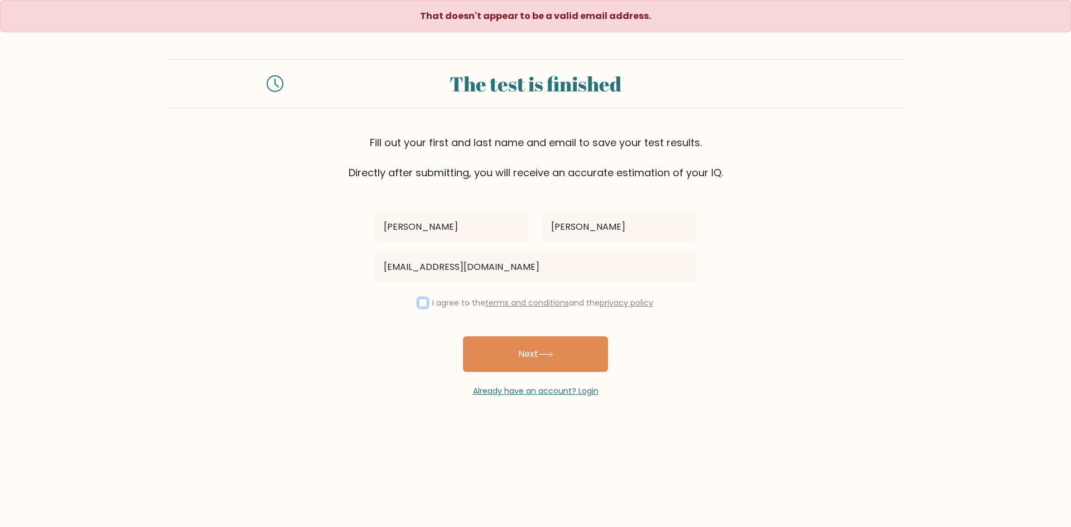
click at [419, 302] on input "checkbox" at bounding box center [423, 303] width 9 height 9
checkbox input "true"
click at [523, 364] on button "Next" at bounding box center [535, 355] width 145 height 36
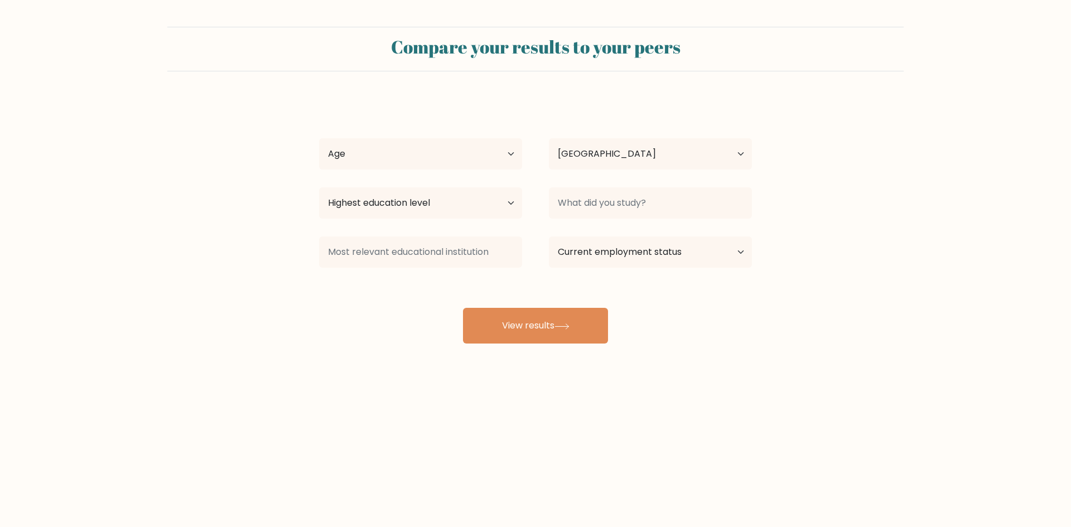
select select "KE"
click at [488, 152] on select "Age Under [DEMOGRAPHIC_DATA] [DEMOGRAPHIC_DATA] [DEMOGRAPHIC_DATA] [DEMOGRAPHIC…" at bounding box center [420, 153] width 203 height 31
select select "25_34"
click at [319, 138] on select "Age Under [DEMOGRAPHIC_DATA] [DEMOGRAPHIC_DATA] [DEMOGRAPHIC_DATA] [DEMOGRAPHIC…" at bounding box center [420, 153] width 203 height 31
click at [620, 159] on select "Country [GEOGRAPHIC_DATA] [GEOGRAPHIC_DATA] [GEOGRAPHIC_DATA] [US_STATE] [GEOGR…" at bounding box center [650, 153] width 203 height 31
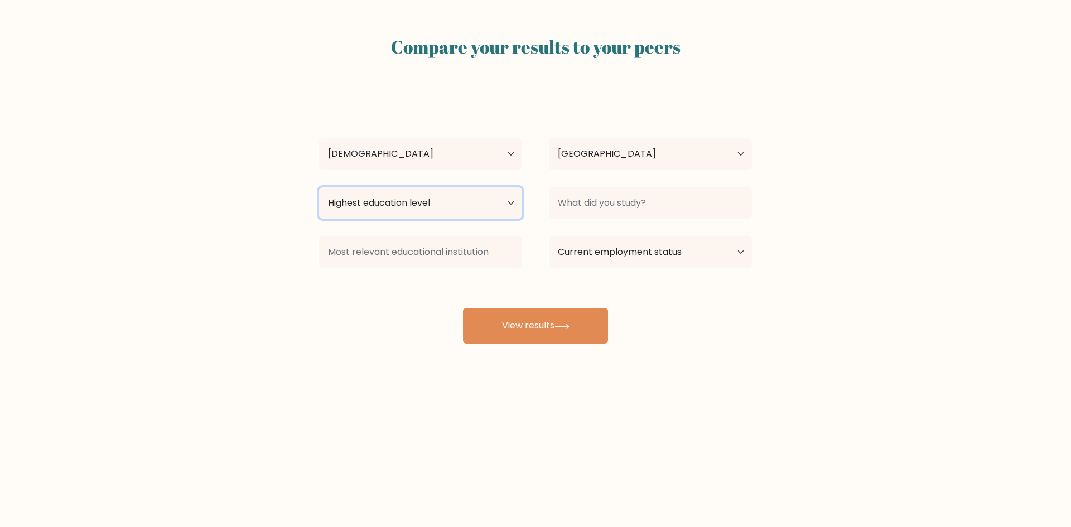
click at [424, 212] on select "Highest education level No schooling Primary Lower Secondary Upper Secondary Oc…" at bounding box center [420, 203] width 203 height 31
select select "bachelors_degree"
click at [319, 188] on select "Highest education level No schooling Primary Lower Secondary Upper Secondary Oc…" at bounding box center [420, 203] width 203 height 31
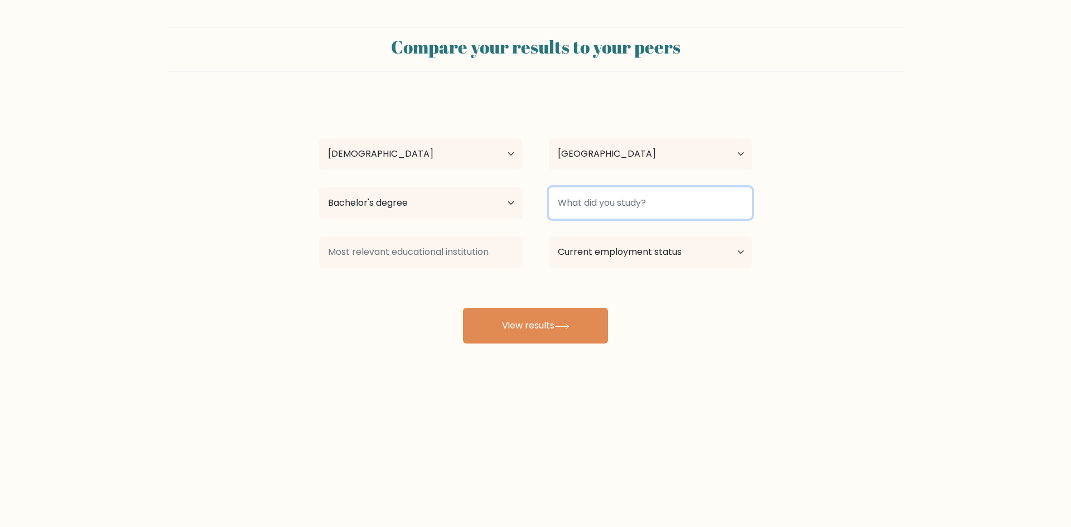
click at [637, 199] on input at bounding box center [650, 203] width 203 height 31
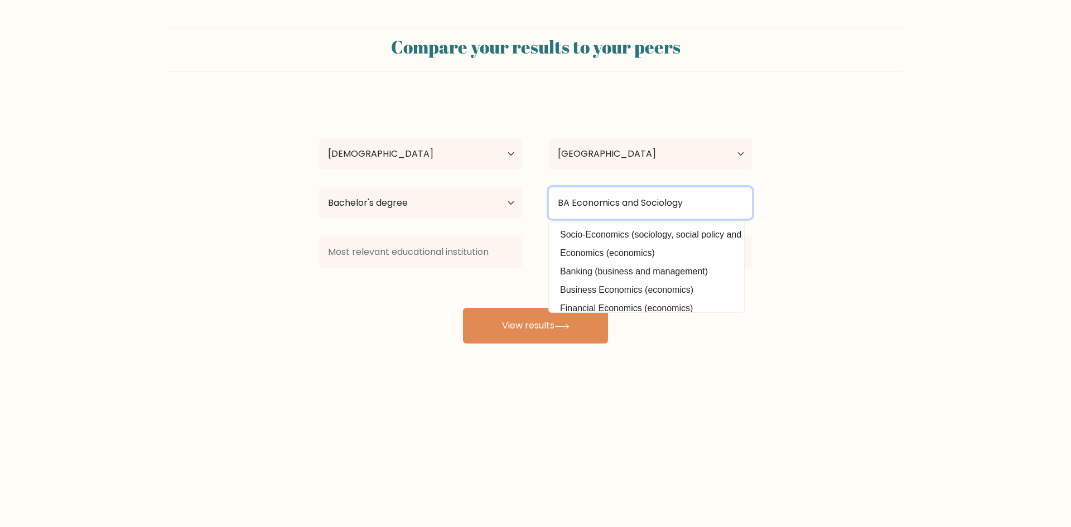
type input "BA Economics and Sociology"
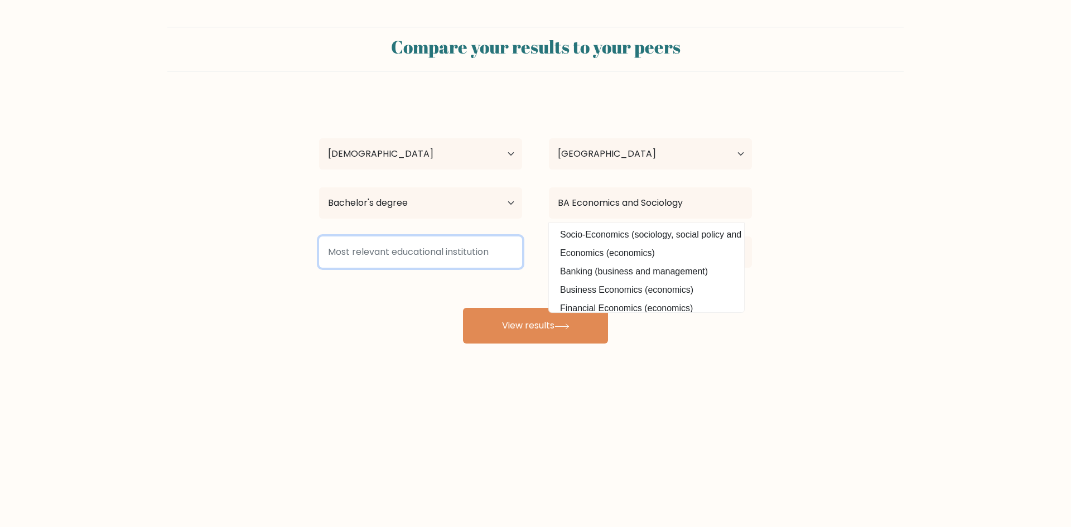
click at [483, 256] on input at bounding box center [420, 252] width 203 height 31
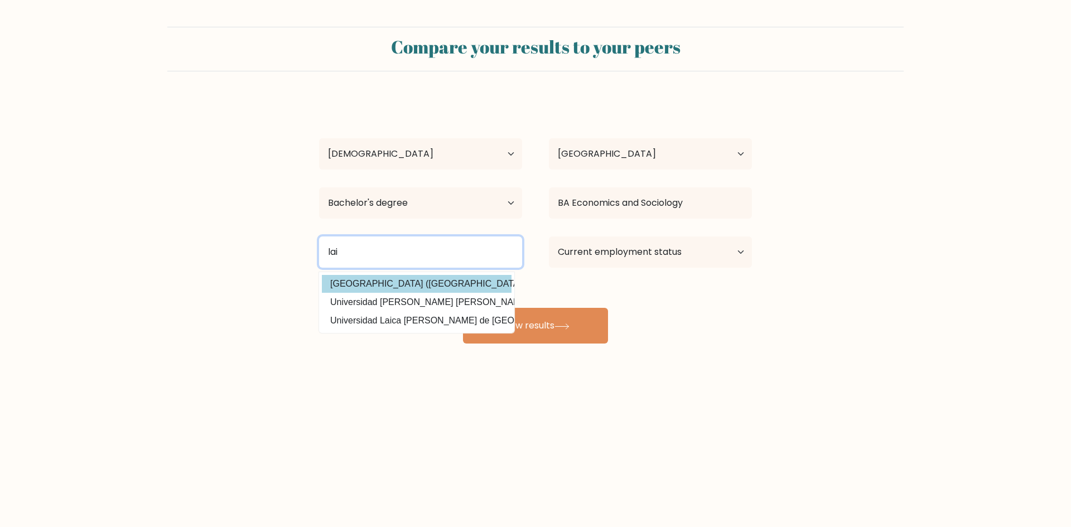
type input "lai"
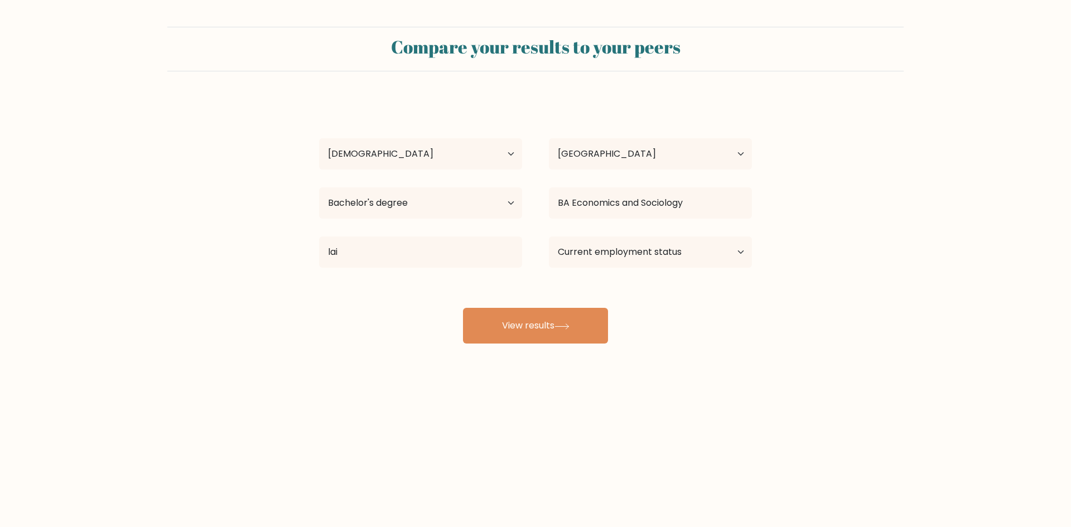
click at [445, 284] on div "[PERSON_NAME] Age Under [DEMOGRAPHIC_DATA] [DEMOGRAPHIC_DATA] [DEMOGRAPHIC_DATA…" at bounding box center [536, 221] width 446 height 246
click at [473, 249] on input "lai" at bounding box center [420, 252] width 203 height 31
click at [624, 257] on select "Current employment status Employed Student Retired Other / prefer not to answer" at bounding box center [650, 252] width 203 height 31
select select "other"
click at [549, 237] on select "Current employment status Employed Student Retired Other / prefer not to answer" at bounding box center [650, 252] width 203 height 31
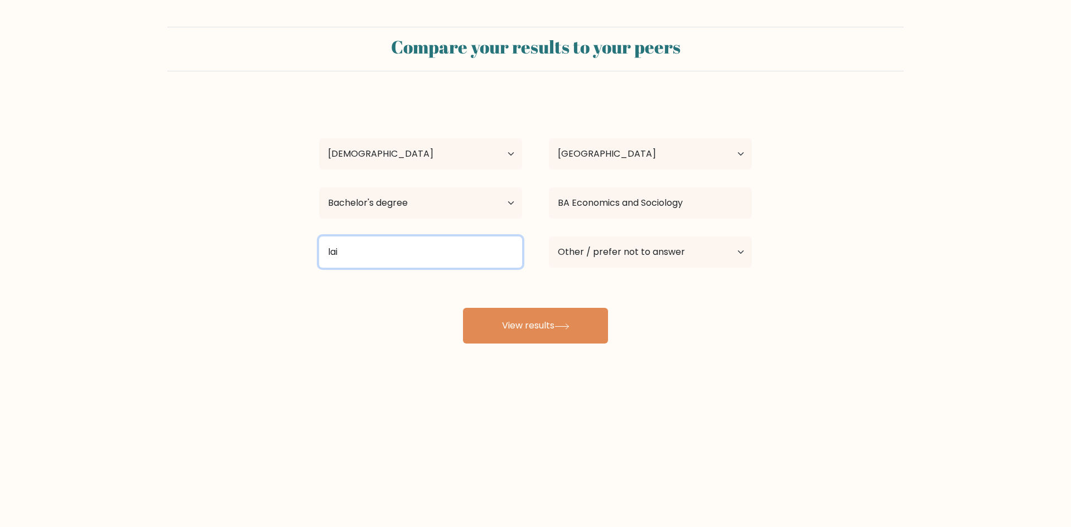
click at [420, 245] on input "lai" at bounding box center [420, 252] width 203 height 31
type input "l"
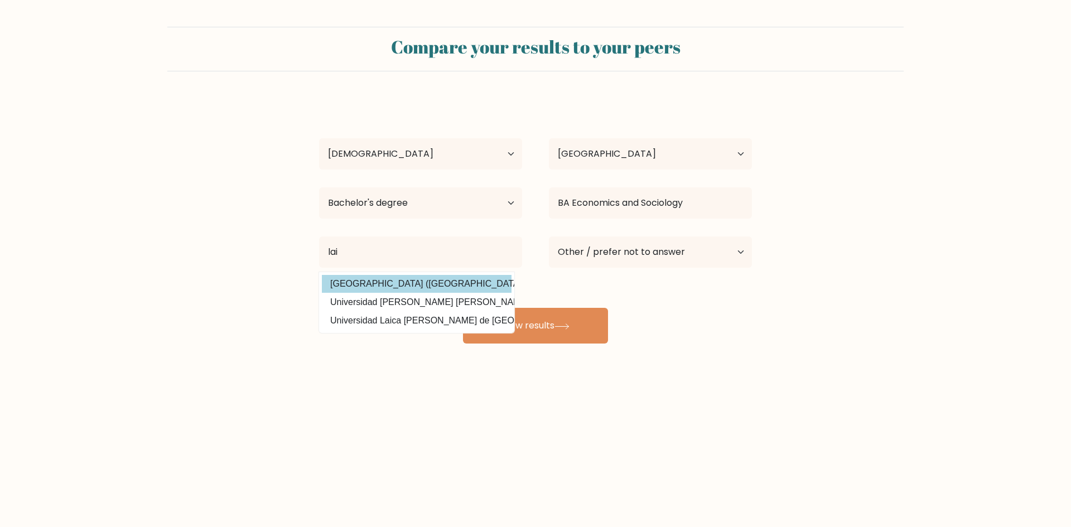
click at [414, 282] on div "[PERSON_NAME] Age Under [DEMOGRAPHIC_DATA] [DEMOGRAPHIC_DATA] [DEMOGRAPHIC_DATA…" at bounding box center [536, 221] width 446 height 246
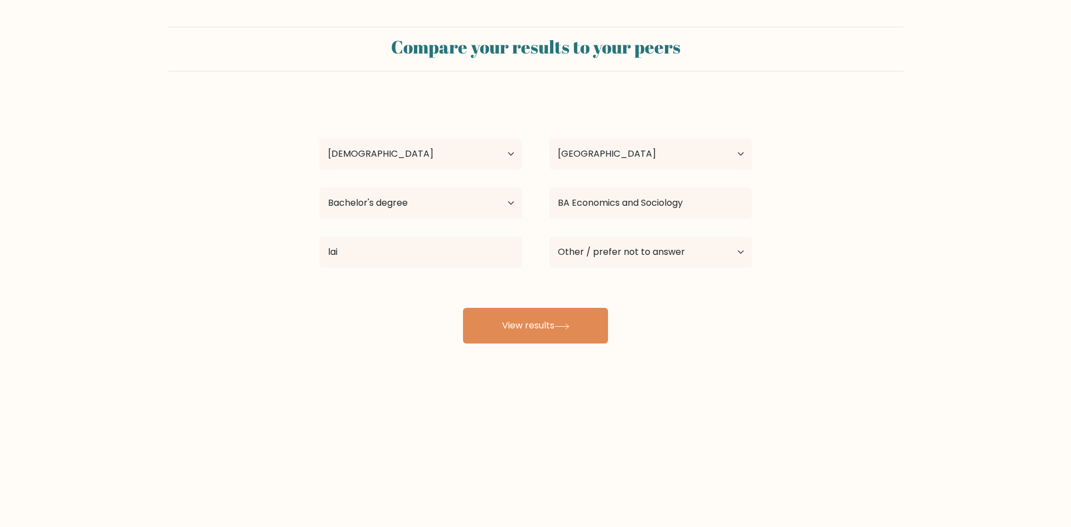
click at [414, 282] on div "[PERSON_NAME] Age Under [DEMOGRAPHIC_DATA] [DEMOGRAPHIC_DATA] [DEMOGRAPHIC_DATA…" at bounding box center [536, 221] width 446 height 246
click at [378, 252] on input "lai" at bounding box center [420, 252] width 203 height 31
type input "l"
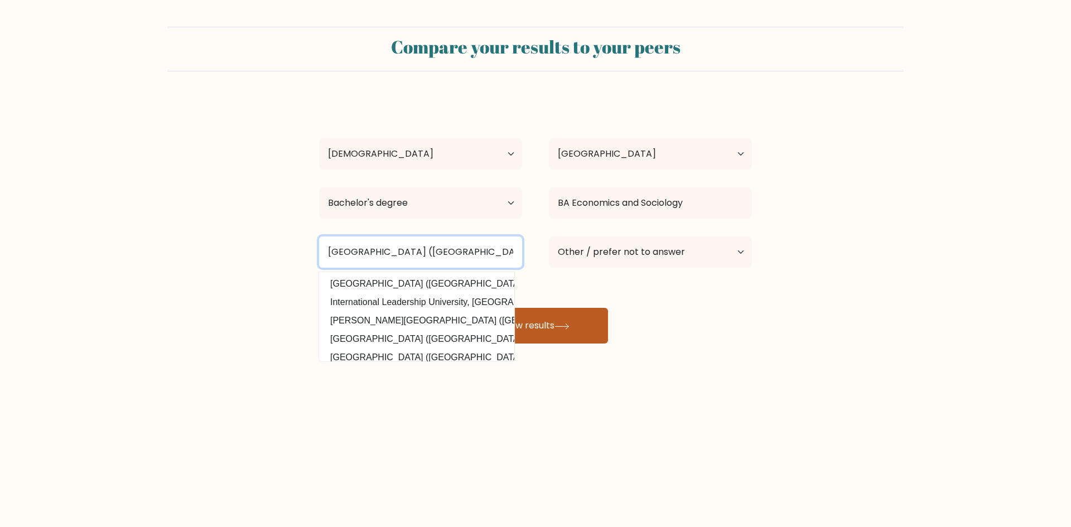
type input "[GEOGRAPHIC_DATA] ([GEOGRAPHIC_DATA])"
click at [549, 325] on button "View results" at bounding box center [535, 326] width 145 height 36
